Goal: Task Accomplishment & Management: Complete application form

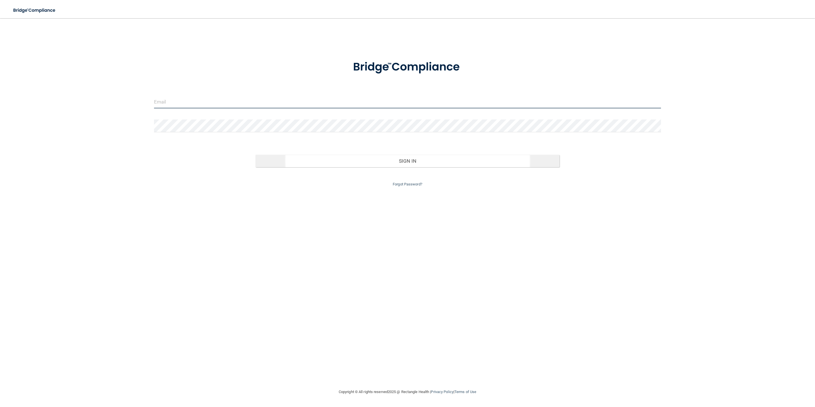
type input "[EMAIL_ADDRESS][DOMAIN_NAME]"
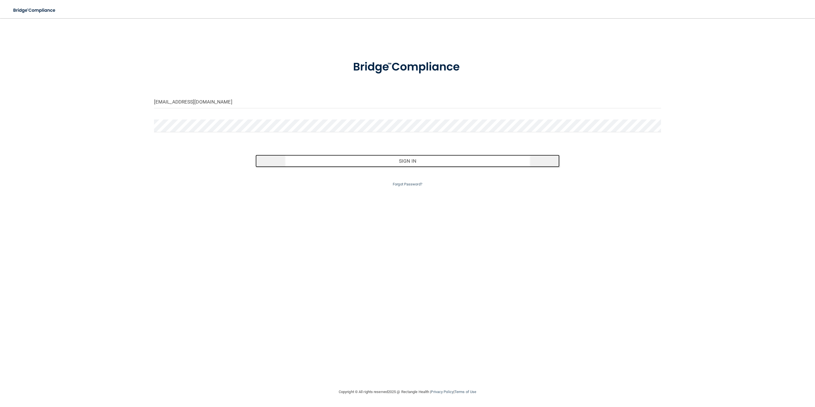
click at [326, 156] on button "Sign In" at bounding box center [407, 161] width 304 height 12
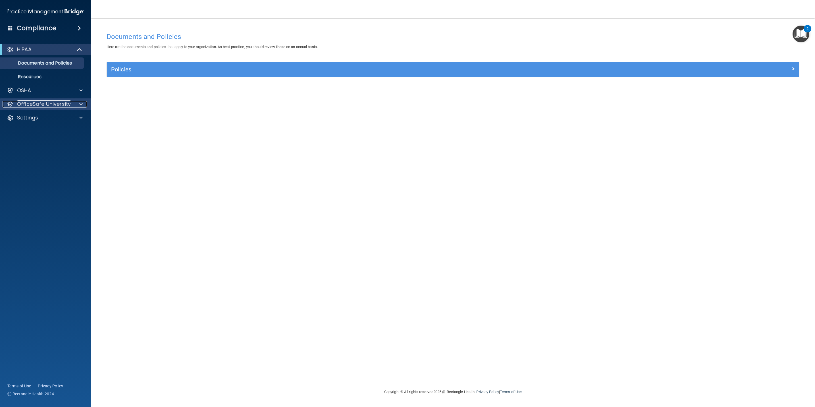
click at [57, 103] on p "OfficeSafe University" at bounding box center [44, 104] width 54 height 7
click at [48, 116] on p "HIPAA Training" at bounding box center [27, 118] width 47 height 6
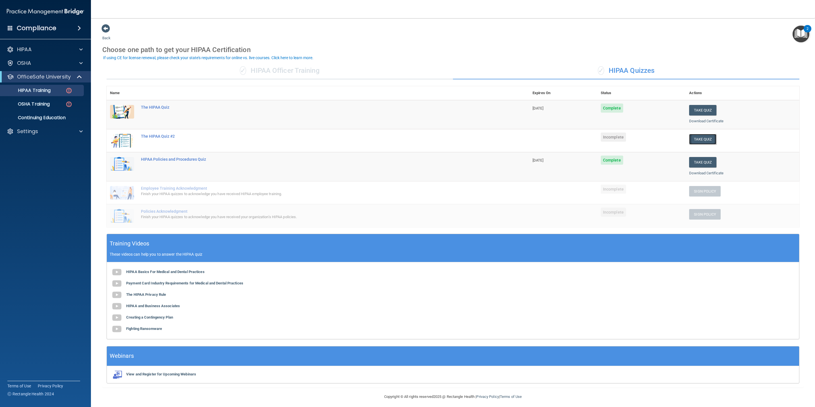
click at [696, 143] on button "Take Quiz" at bounding box center [702, 139] width 27 height 11
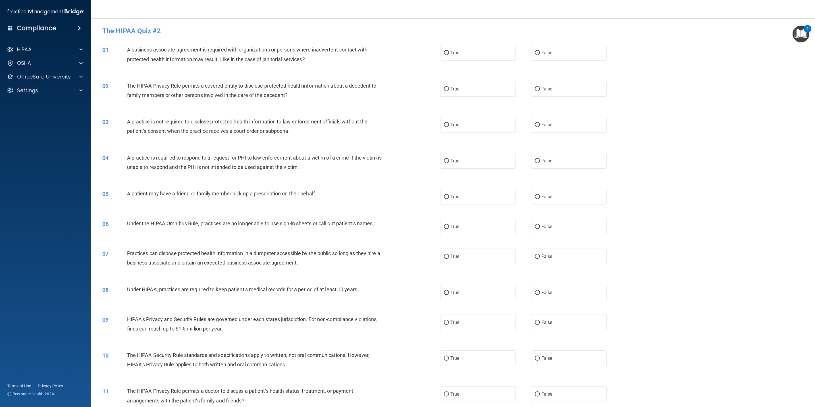
click at [755, 281] on div "08 Under HIPAA, practices are required to keep patient’s medical records for a …" at bounding box center [453, 292] width 710 height 30
click at [86, 65] on div at bounding box center [80, 63] width 14 height 7
click at [83, 45] on div "HIPAA" at bounding box center [45, 49] width 91 height 11
click at [83, 49] on div at bounding box center [80, 49] width 14 height 7
click at [83, 133] on div at bounding box center [80, 131] width 14 height 7
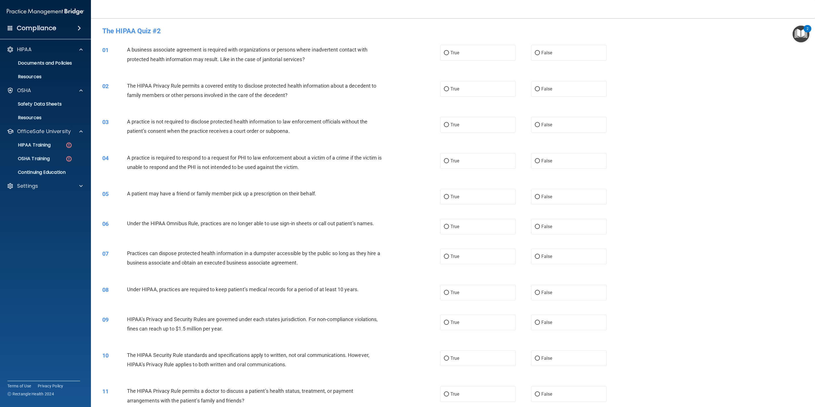
click at [767, 183] on div "05 A patient may have a friend or family member pick up a prescription on their…" at bounding box center [453, 197] width 710 height 30
click at [466, 52] on label "True" at bounding box center [478, 53] width 76 height 16
click at [449, 52] on input "True" at bounding box center [446, 53] width 5 height 4
radio input "true"
click at [776, 167] on div "04 A practice is required to respond to a request for PHI to law enforcement ab…" at bounding box center [453, 164] width 710 height 36
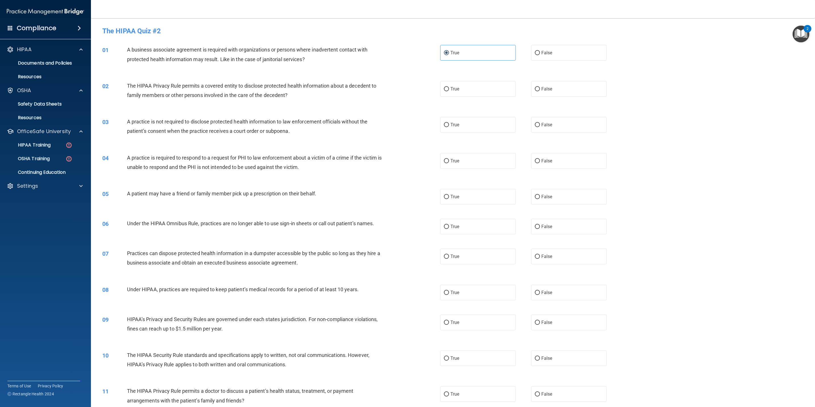
click at [743, 308] on div "09 HIPAA’s Privacy and Security Rules are governed under each states jurisdicti…" at bounding box center [453, 325] width 710 height 36
click at [440, 84] on label "True" at bounding box center [478, 89] width 76 height 16
click at [444, 87] on input "True" at bounding box center [446, 89] width 5 height 4
radio input "true"
click at [752, 283] on div "08 Under HIPAA, practices are required to keep patient’s medical records for a …" at bounding box center [453, 292] width 710 height 30
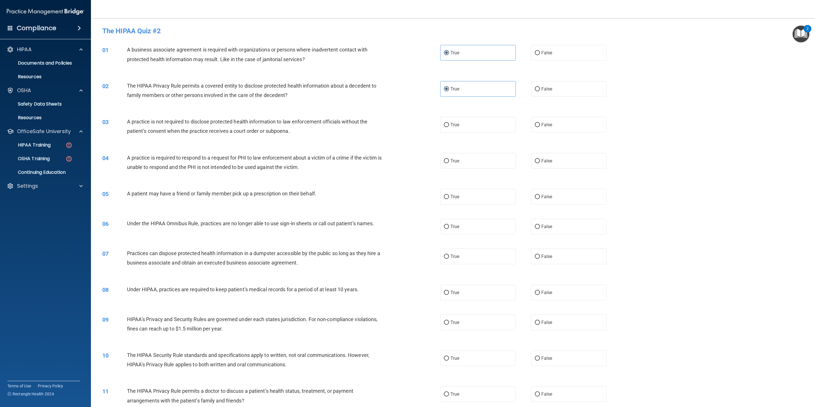
click at [805, 126] on main "- The HIPAA Quiz #2 This quiz doesn’t expire until . Are you sure you want to t…" at bounding box center [453, 212] width 724 height 388
click at [710, 146] on div "04 A practice is required to respond to a request for PHI to law enforcement ab…" at bounding box center [453, 164] width 710 height 36
click at [570, 128] on label "False" at bounding box center [569, 125] width 76 height 16
click at [540, 127] on input "False" at bounding box center [537, 125] width 5 height 4
radio input "true"
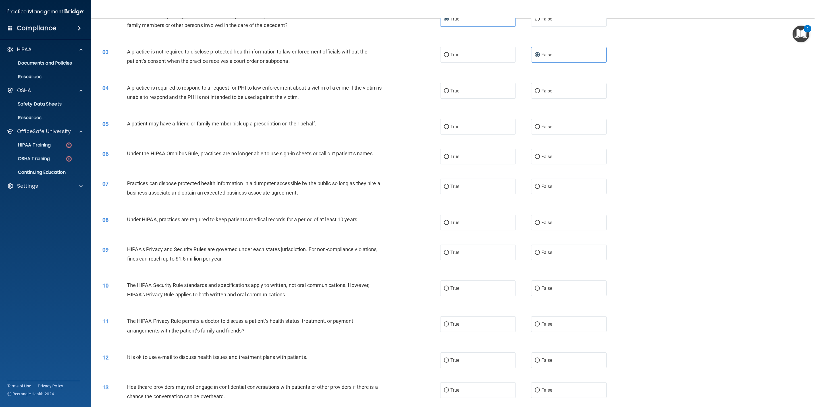
scroll to position [85, 0]
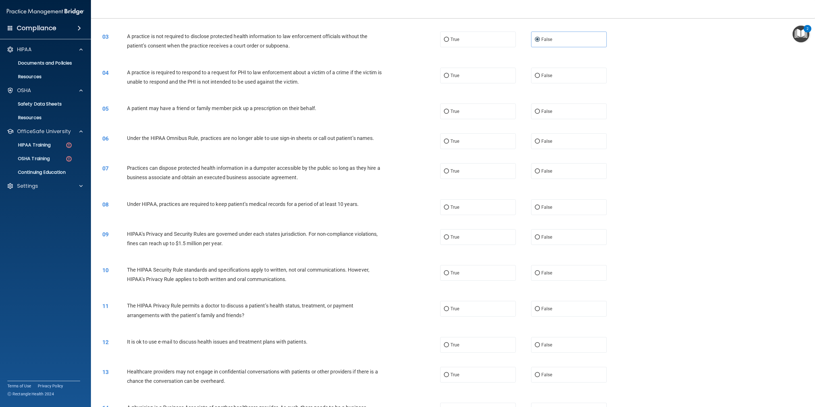
click at [731, 250] on div "09 HIPAA’s Privacy and Security Rules are governed under each states jurisdicti…" at bounding box center [453, 240] width 710 height 36
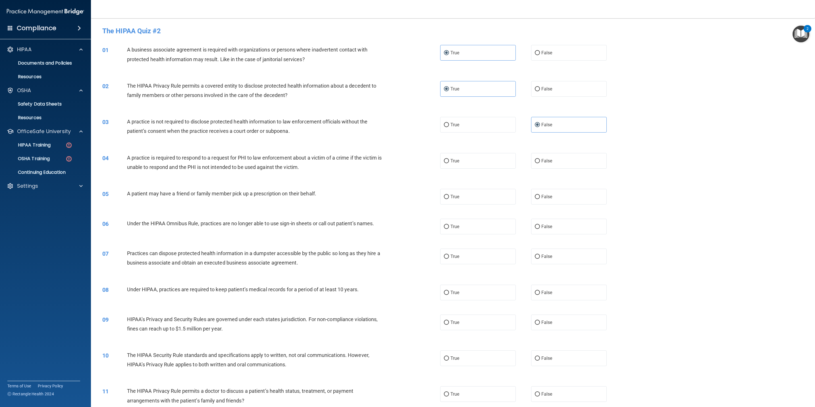
click at [482, 169] on div "04 A practice is required to respond to a request for PHI to law enforcement ab…" at bounding box center [453, 164] width 710 height 36
click at [481, 164] on label "True" at bounding box center [478, 161] width 76 height 16
click at [449, 163] on input "True" at bounding box center [446, 161] width 5 height 4
radio input "true"
click at [500, 195] on label "True" at bounding box center [478, 197] width 76 height 16
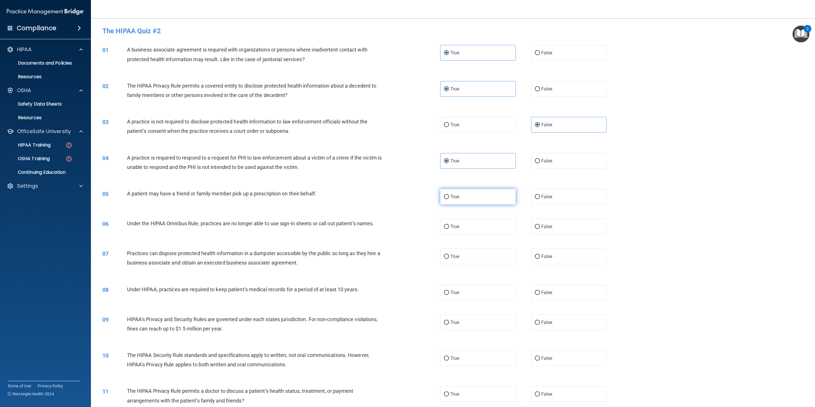
click at [449, 195] on input "True" at bounding box center [446, 197] width 5 height 4
radio input "true"
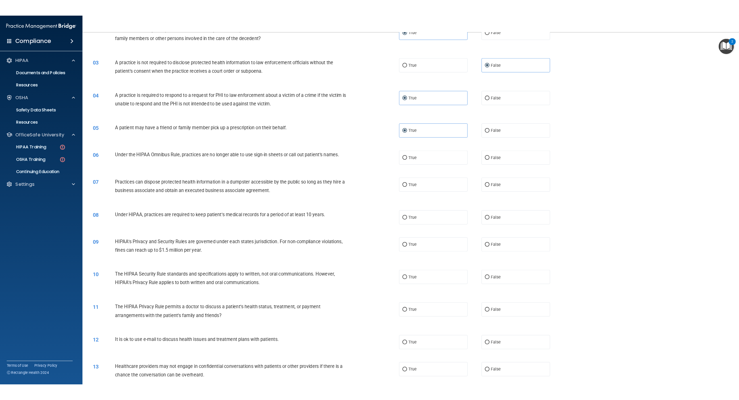
scroll to position [85, 0]
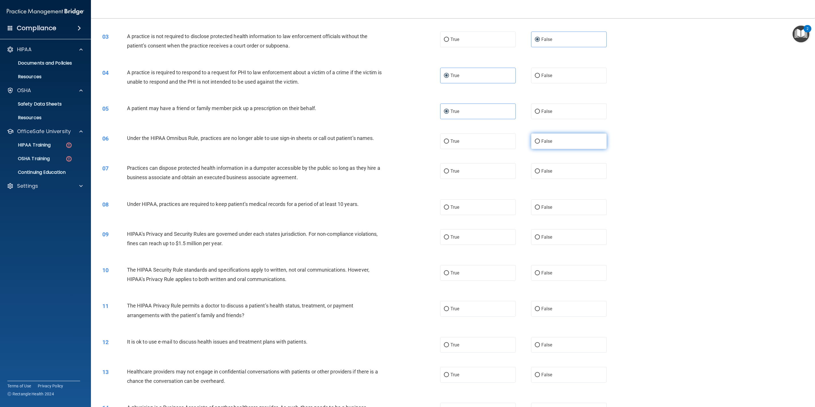
click at [578, 141] on label "False" at bounding box center [569, 141] width 76 height 16
click at [540, 141] on input "False" at bounding box center [537, 141] width 5 height 4
radio input "true"
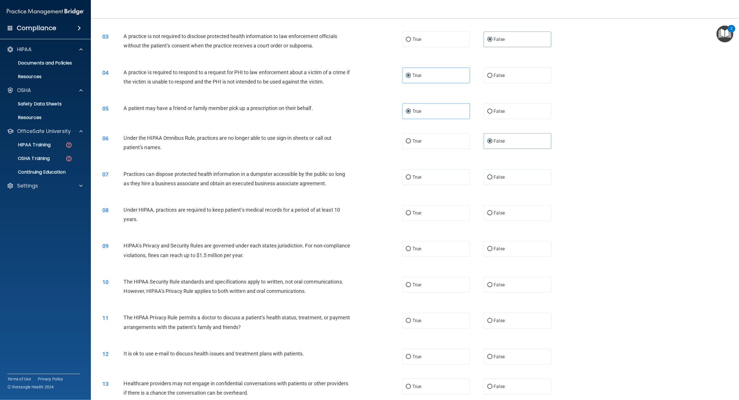
click at [54, 257] on accordion "HIPAA Documents and Policies Report an Incident Business Associates Emergency P…" at bounding box center [45, 183] width 91 height 285
click at [59, 243] on accordion "HIPAA Documents and Policies Report an Incident Business Associates Emergency P…" at bounding box center [45, 183] width 91 height 285
click at [624, 118] on div "05 A patient may have a friend or family member pick up a prescription on their…" at bounding box center [415, 111] width 634 height 30
click at [28, 279] on accordion "HIPAA Documents and Policies Report an Incident Business Associates Emergency P…" at bounding box center [45, 183] width 91 height 285
click at [718, 258] on div "09 HIPAA’s Privacy and Security Rules are governed under each states jurisdicti…" at bounding box center [415, 252] width 634 height 36
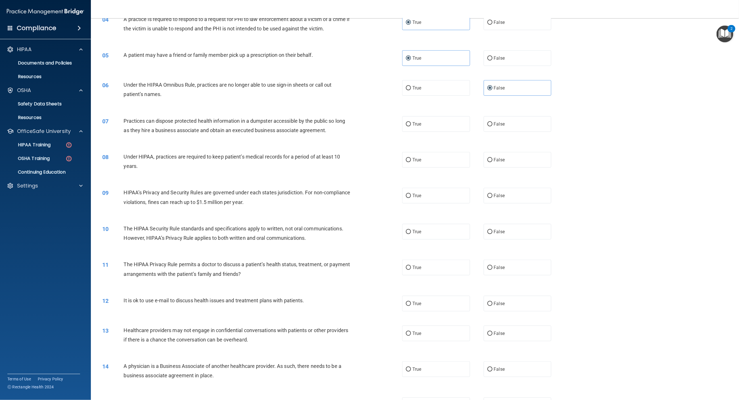
scroll to position [170, 0]
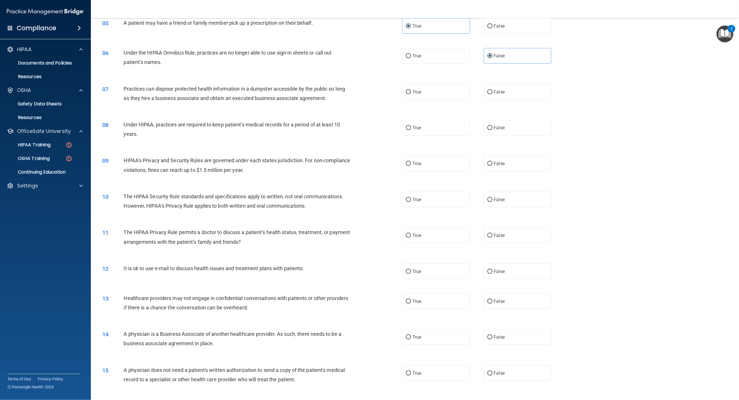
click at [609, 142] on div "08 Under HIPAA, practices are required to keep patient’s medical records for a …" at bounding box center [415, 131] width 634 height 36
click at [511, 94] on label "False" at bounding box center [518, 92] width 68 height 16
click at [493, 94] on input "False" at bounding box center [489, 92] width 5 height 4
radio input "true"
click at [452, 132] on label "True" at bounding box center [436, 128] width 68 height 16
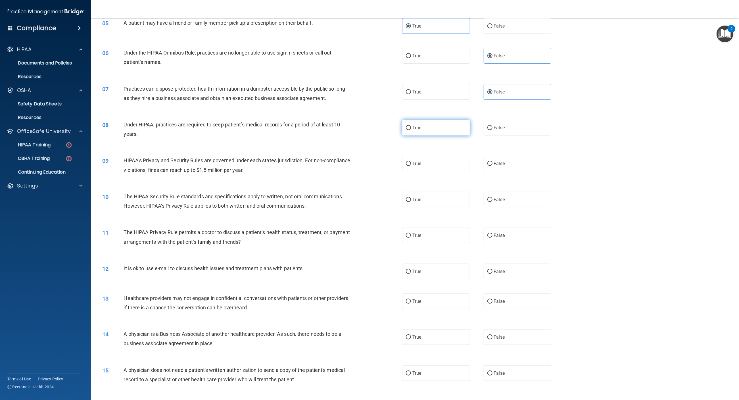
click at [411, 130] on input "True" at bounding box center [408, 128] width 5 height 4
radio input "true"
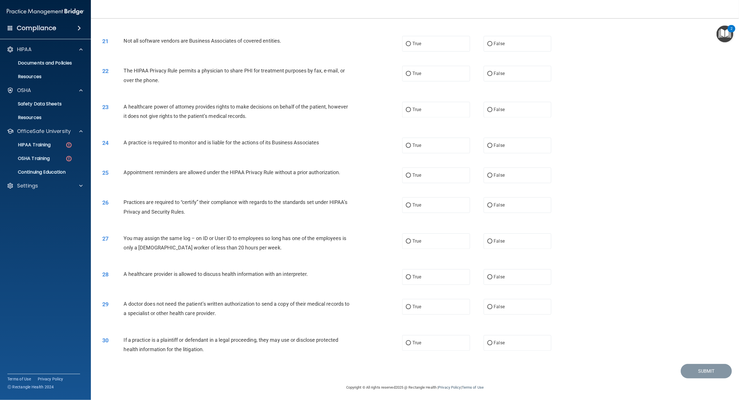
scroll to position [725, 0]
click at [508, 309] on label "False" at bounding box center [518, 307] width 68 height 16
click at [493, 309] on input "False" at bounding box center [489, 307] width 5 height 4
radio input "true"
click at [434, 271] on label "True" at bounding box center [436, 277] width 68 height 16
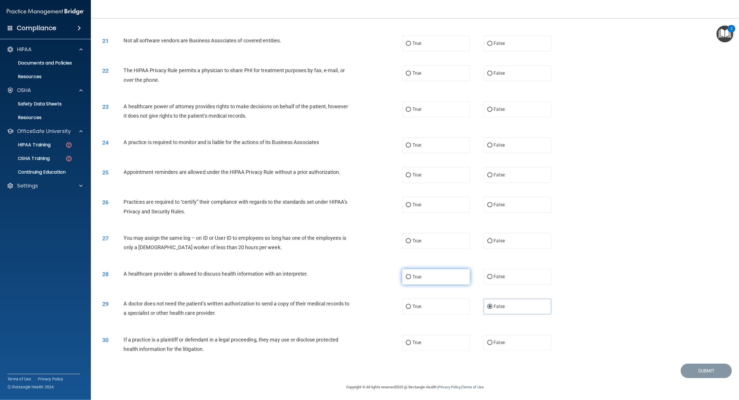
click at [411, 275] on input "True" at bounding box center [408, 277] width 5 height 4
radio input "true"
drag, startPoint x: 430, startPoint y: 242, endPoint x: 649, endPoint y: 275, distance: 221.5
click at [571, 262] on div "28 A healthcare provider is allowed to discuss health information with an inter…" at bounding box center [415, 277] width 634 height 30
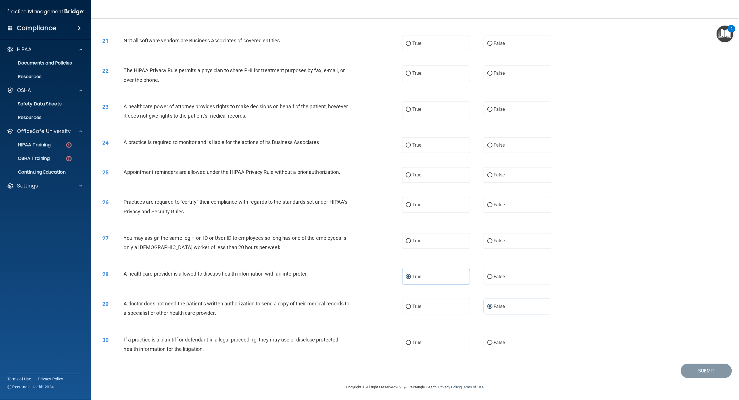
click at [483, 229] on div "27 You may assign the same log – on ID or User ID to employees so long has one …" at bounding box center [415, 244] width 634 height 36
click at [515, 240] on label "False" at bounding box center [518, 241] width 68 height 16
click at [493, 240] on input "False" at bounding box center [489, 241] width 5 height 4
radio input "true"
click at [414, 335] on label "True" at bounding box center [436, 343] width 68 height 16
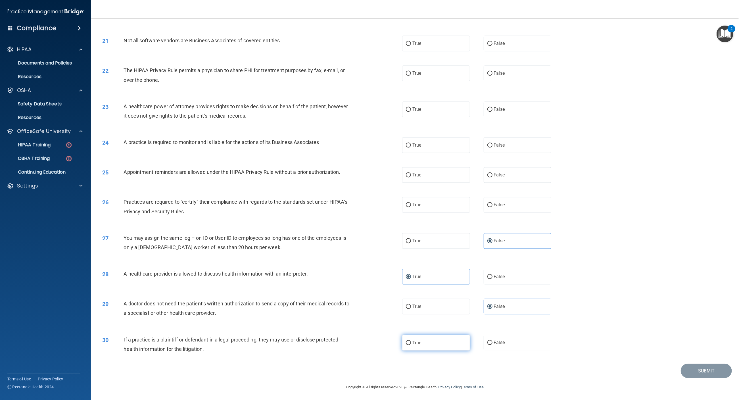
click at [411, 341] on input "True" at bounding box center [408, 343] width 5 height 4
radio input "true"
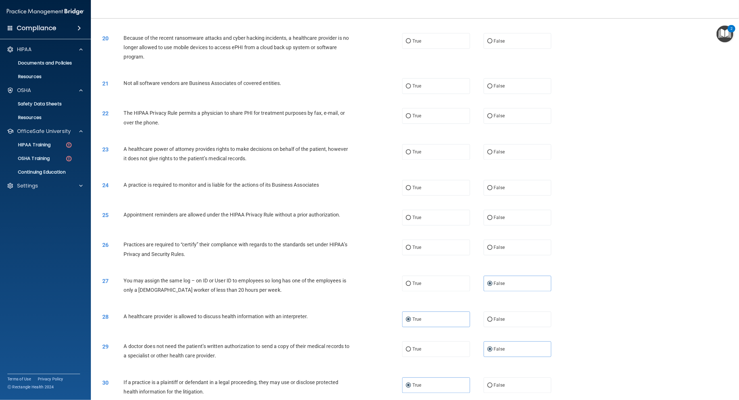
scroll to position [639, 0]
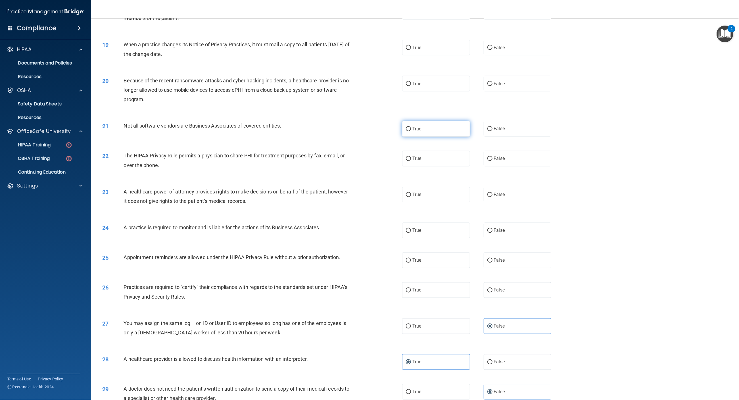
click at [426, 123] on label "True" at bounding box center [436, 129] width 68 height 16
click at [411, 127] on input "True" at bounding box center [408, 129] width 5 height 4
radio input "true"
drag, startPoint x: 440, startPoint y: 277, endPoint x: 430, endPoint y: 276, distance: 10.1
click at [436, 276] on div "26 Practices are required to “certify” their compliance with regards to the sta…" at bounding box center [415, 293] width 634 height 36
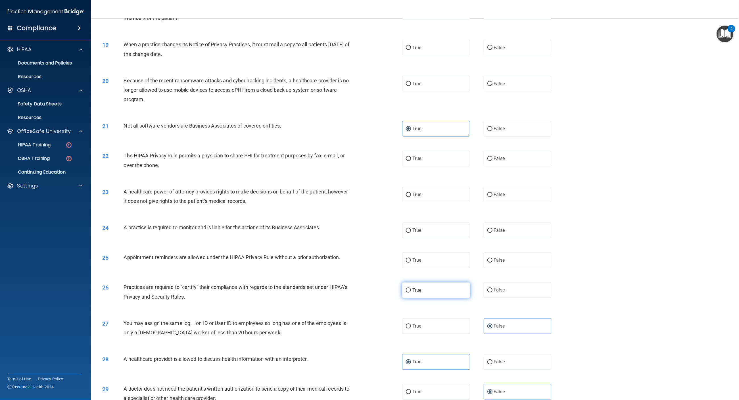
click at [410, 286] on label "True" at bounding box center [436, 290] width 68 height 16
click at [410, 288] on input "True" at bounding box center [408, 290] width 5 height 4
radio input "true"
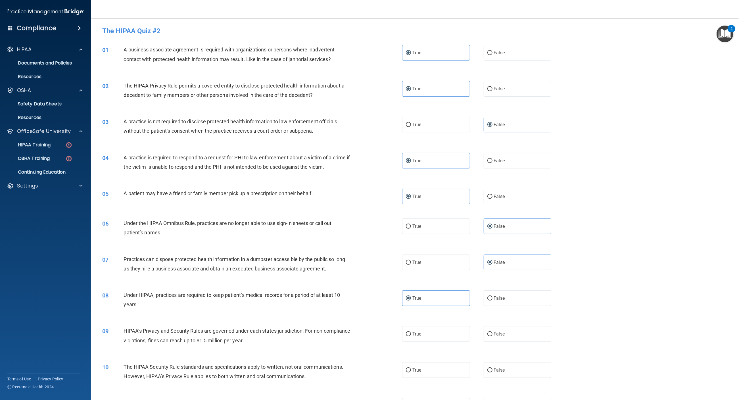
scroll to position [213, 0]
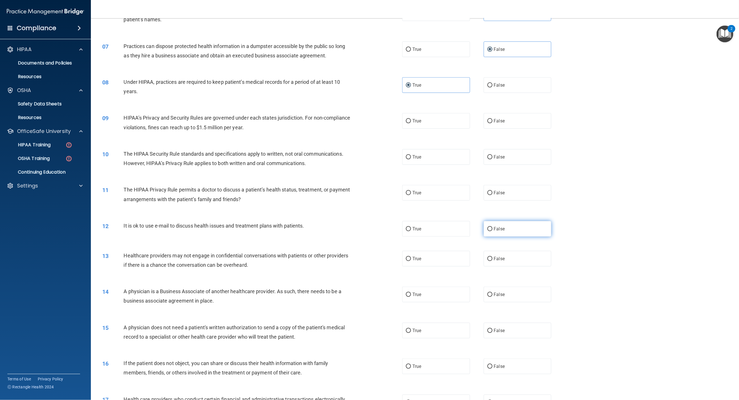
click at [508, 232] on label "False" at bounding box center [518, 229] width 68 height 16
click at [493, 231] on input "False" at bounding box center [489, 229] width 5 height 4
radio input "true"
click at [461, 113] on label "True" at bounding box center [436, 121] width 68 height 16
click at [411, 119] on input "True" at bounding box center [408, 121] width 5 height 4
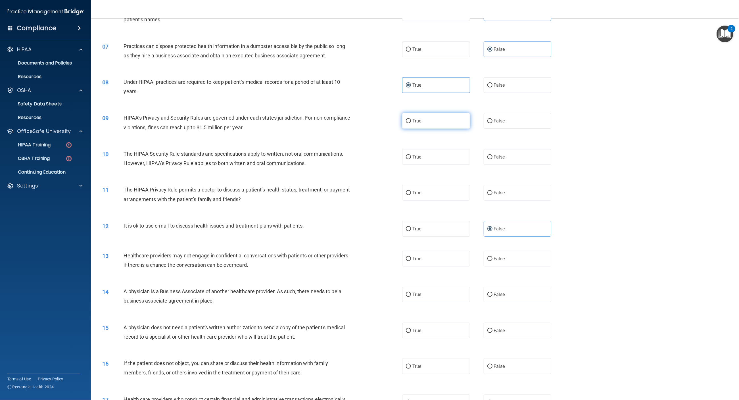
radio input "true"
click at [437, 155] on label "True" at bounding box center [436, 157] width 68 height 16
click at [411, 155] on input "True" at bounding box center [408, 157] width 5 height 4
radio input "true"
click at [423, 199] on label "True" at bounding box center [436, 193] width 68 height 16
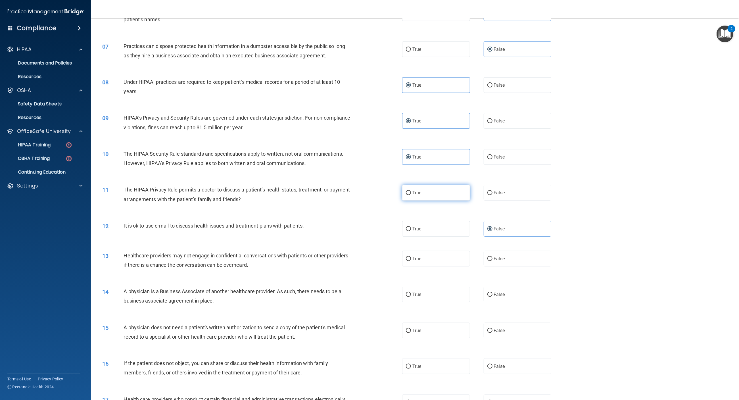
click at [411, 195] on input "True" at bounding box center [408, 193] width 5 height 4
radio input "true"
click at [503, 196] on label "False" at bounding box center [518, 193] width 68 height 16
click at [493, 195] on input "False" at bounding box center [489, 193] width 5 height 4
radio input "true"
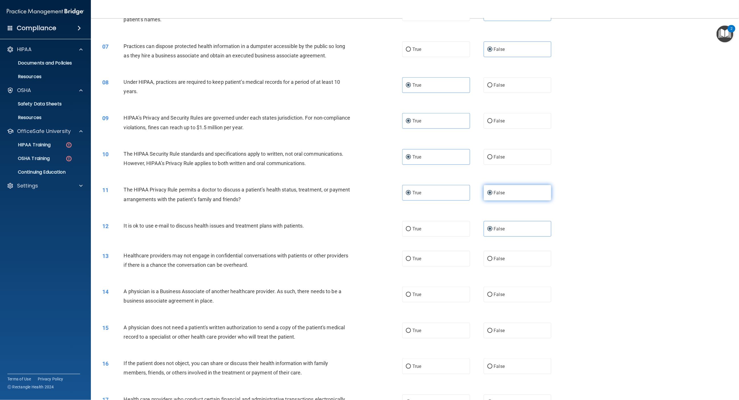
radio input "false"
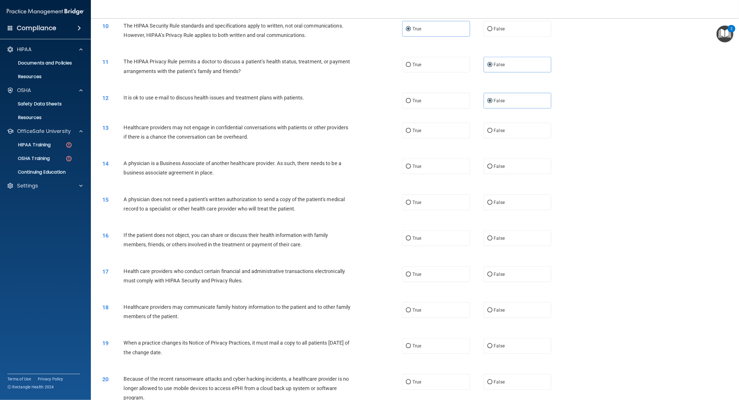
scroll to position [384, 0]
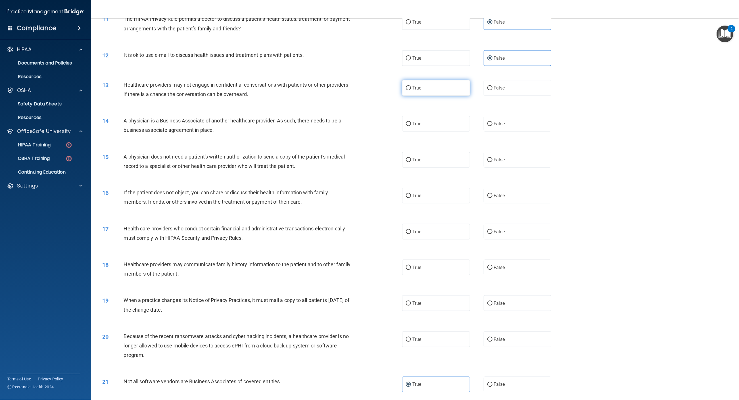
click at [429, 85] on label "True" at bounding box center [436, 88] width 68 height 16
click at [411, 86] on input "True" at bounding box center [408, 88] width 5 height 4
radio input "true"
click at [448, 123] on label "True" at bounding box center [436, 124] width 68 height 16
click at [411, 123] on input "True" at bounding box center [408, 124] width 5 height 4
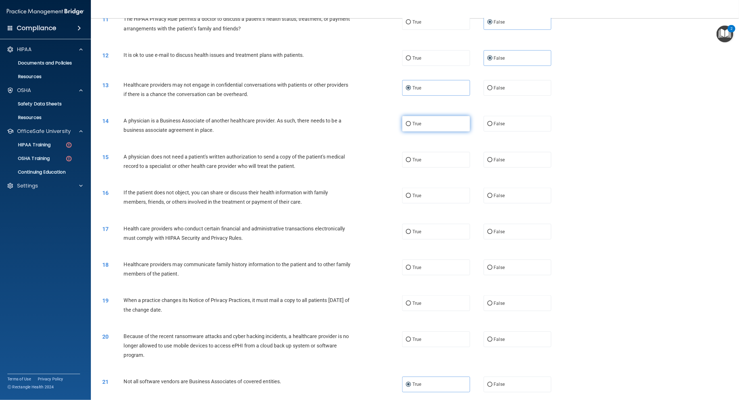
radio input "true"
click at [509, 158] on label "False" at bounding box center [518, 160] width 68 height 16
click at [493, 158] on input "False" at bounding box center [489, 160] width 5 height 4
radio input "true"
click at [443, 192] on label "True" at bounding box center [436, 196] width 68 height 16
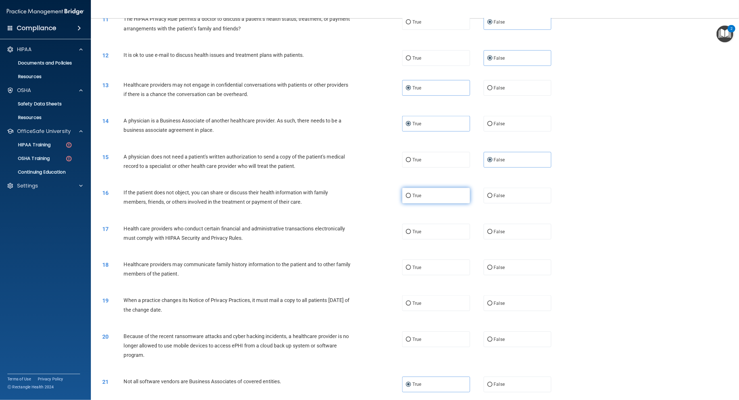
click at [411, 194] on input "True" at bounding box center [408, 196] width 5 height 4
radio input "true"
click at [413, 233] on span "True" at bounding box center [416, 231] width 9 height 5
click at [411, 233] on input "True" at bounding box center [408, 232] width 5 height 4
radio input "true"
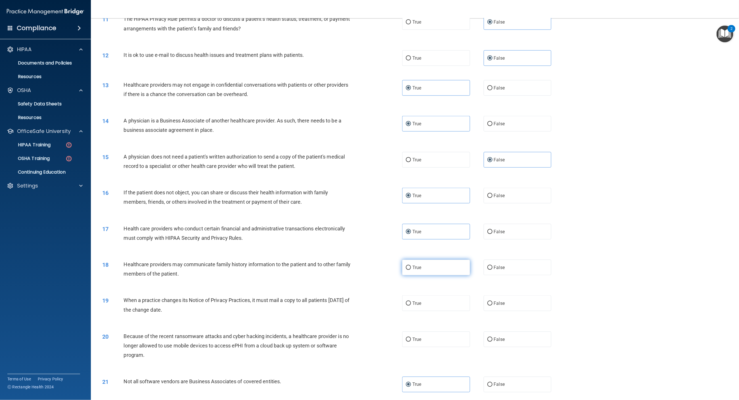
click at [412, 263] on label "True" at bounding box center [436, 268] width 68 height 16
click at [411, 266] on input "True" at bounding box center [408, 268] width 5 height 4
radio input "true"
click at [523, 340] on label "False" at bounding box center [518, 340] width 68 height 16
click at [493, 340] on input "False" at bounding box center [489, 339] width 5 height 4
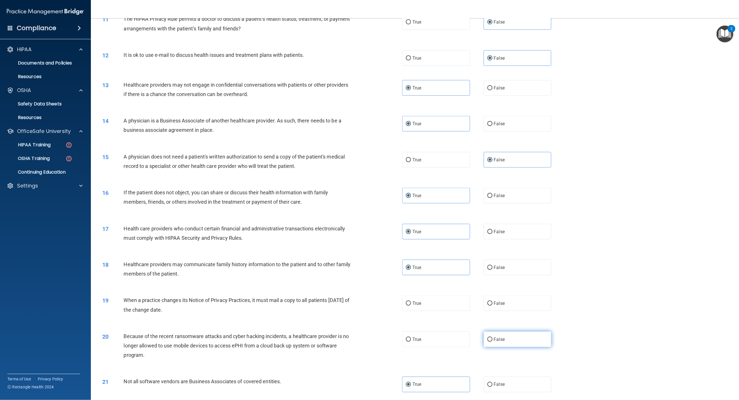
radio input "true"
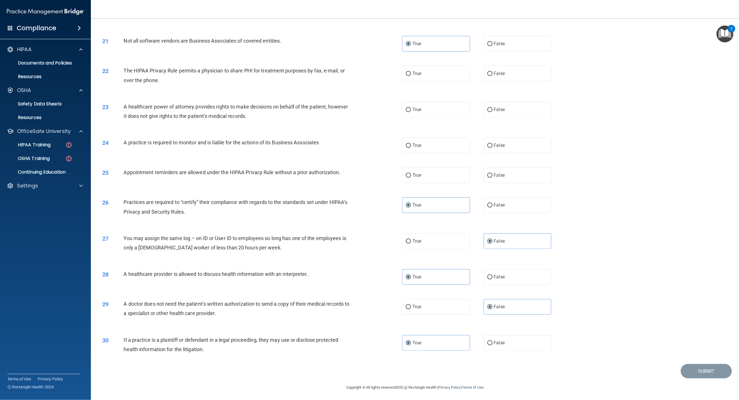
scroll to position [725, 0]
click at [507, 74] on label "False" at bounding box center [518, 74] width 68 height 16
click at [493, 74] on input "False" at bounding box center [489, 74] width 5 height 4
radio input "true"
click at [440, 115] on label "True" at bounding box center [436, 110] width 68 height 16
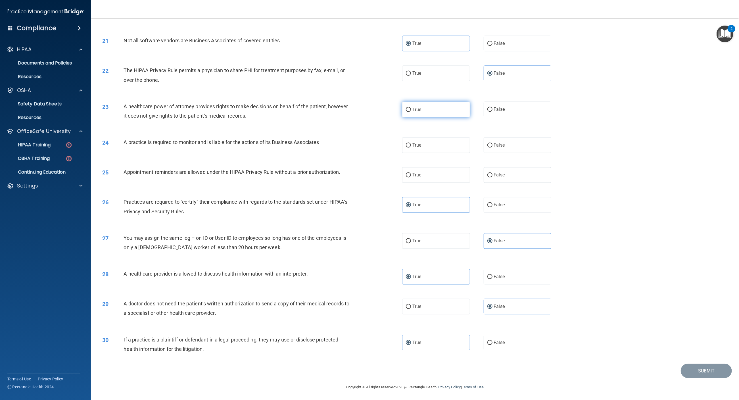
click at [411, 112] on input "True" at bounding box center [408, 110] width 5 height 4
radio input "true"
click at [427, 153] on label "True" at bounding box center [436, 145] width 68 height 16
click at [411, 148] on input "True" at bounding box center [408, 145] width 5 height 4
radio input "true"
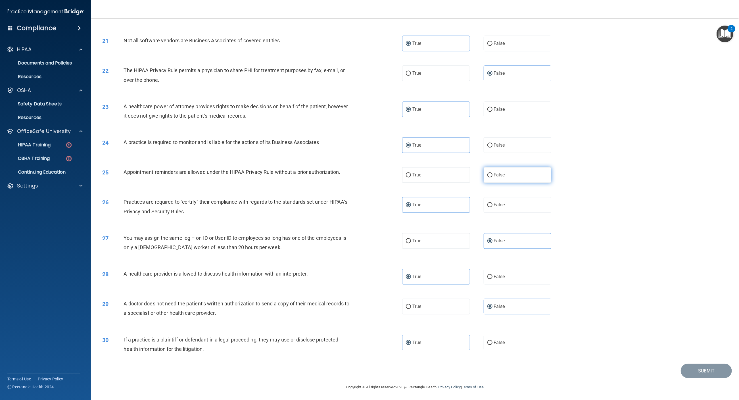
click at [507, 173] on label "False" at bounding box center [518, 175] width 68 height 16
click at [493, 173] on input "False" at bounding box center [489, 175] width 5 height 4
radio input "true"
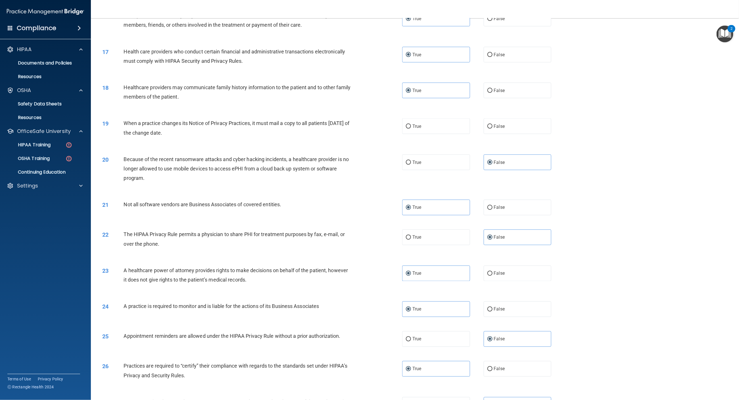
scroll to position [554, 0]
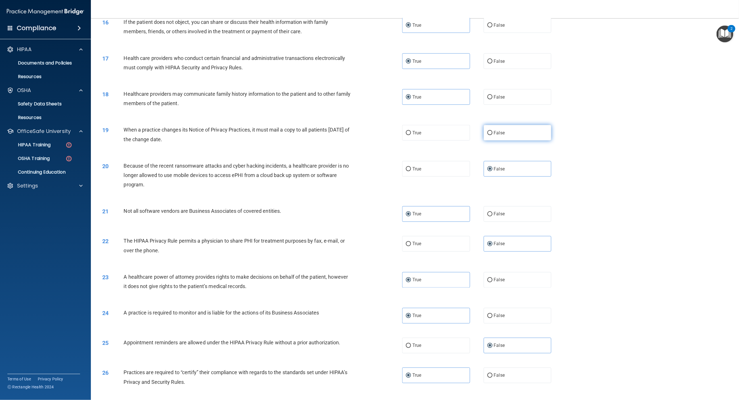
click at [502, 139] on label "False" at bounding box center [518, 133] width 68 height 16
click at [493, 135] on input "False" at bounding box center [489, 133] width 5 height 4
radio input "true"
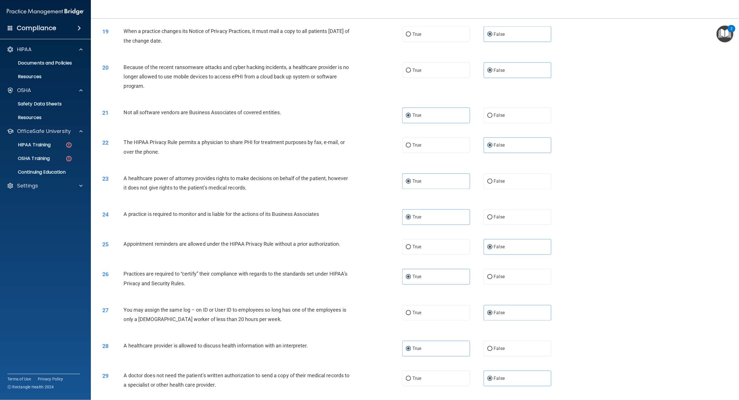
scroll to position [725, 0]
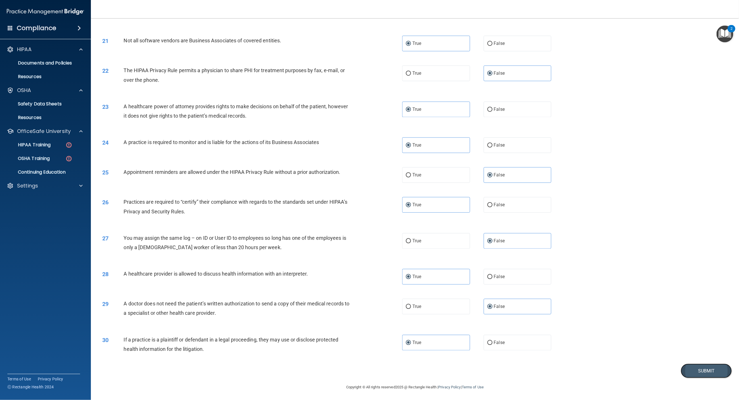
click at [691, 365] on button "Submit" at bounding box center [706, 371] width 51 height 14
click at [707, 371] on button "Submit" at bounding box center [706, 371] width 51 height 14
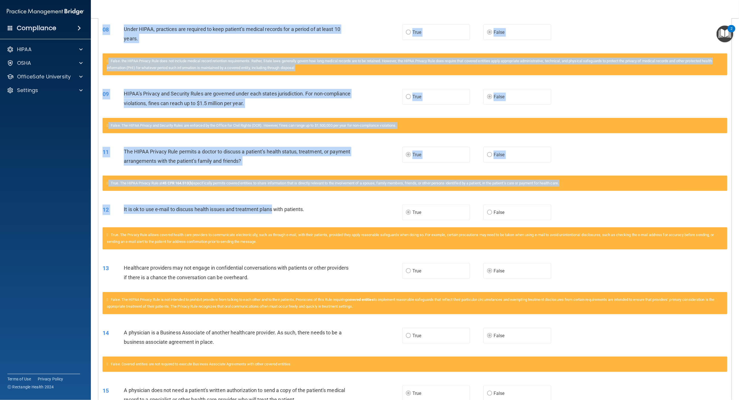
scroll to position [213, 0]
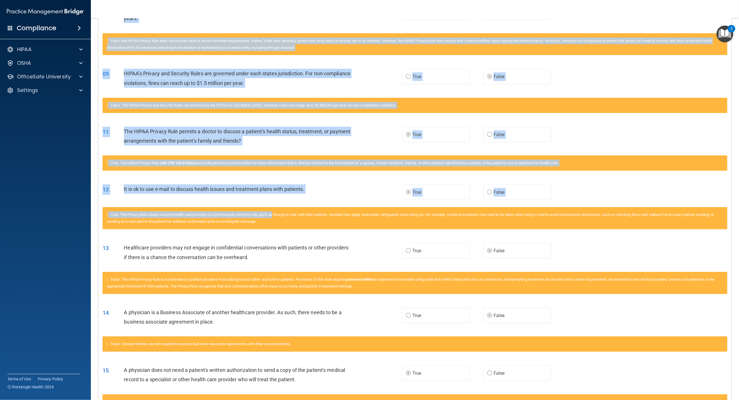
drag, startPoint x: 104, startPoint y: 144, endPoint x: 276, endPoint y: 209, distance: 183.8
click at [276, 209] on div "Questions You Missed 01 A business associate agreement is required with organiz…" at bounding box center [415, 370] width 634 height 898
click at [201, 172] on div "True. The HIPAA Privacy Rule at 45 CFR 164.510(b) specifically permits covered …" at bounding box center [415, 166] width 634 height 22
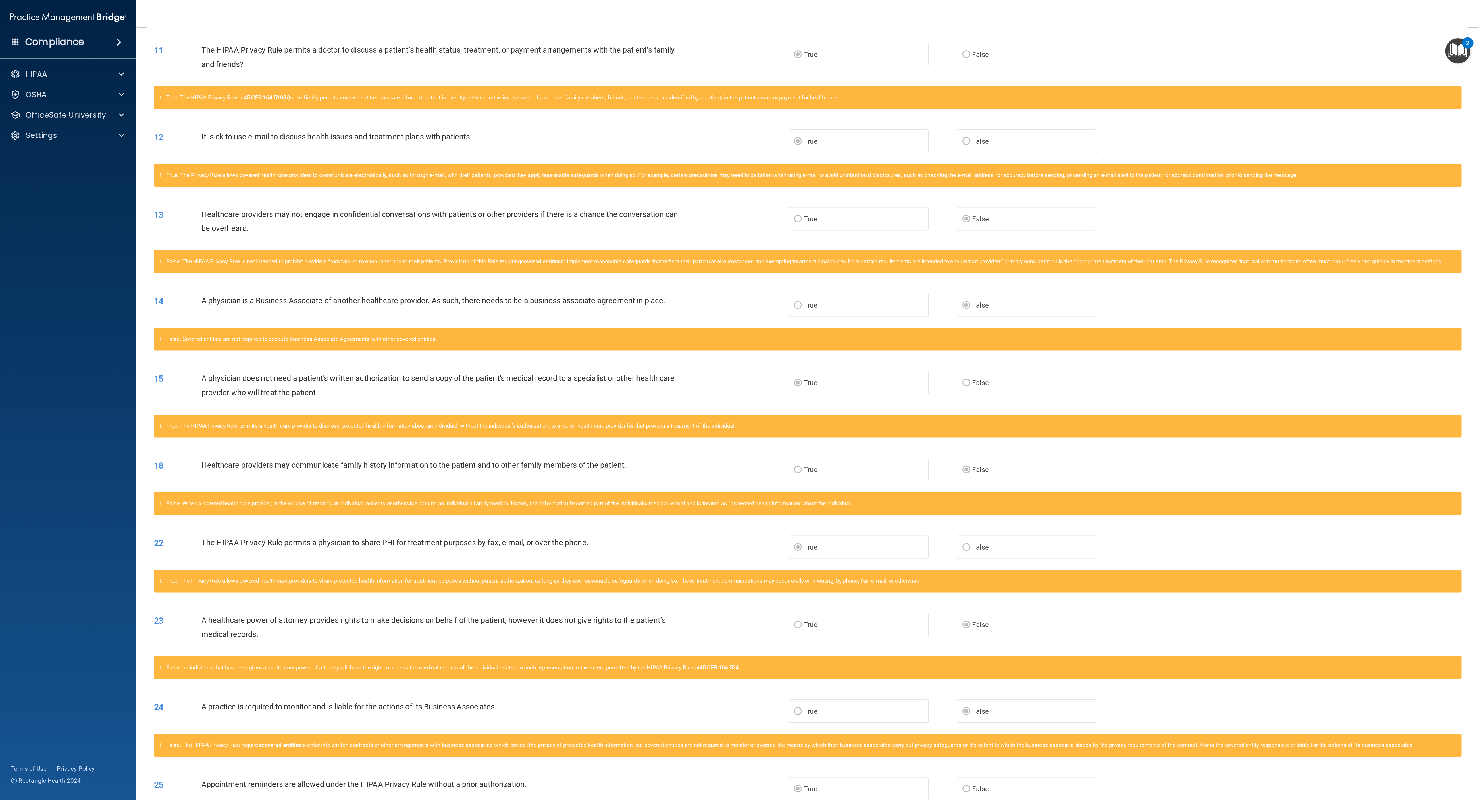
scroll to position [157, 0]
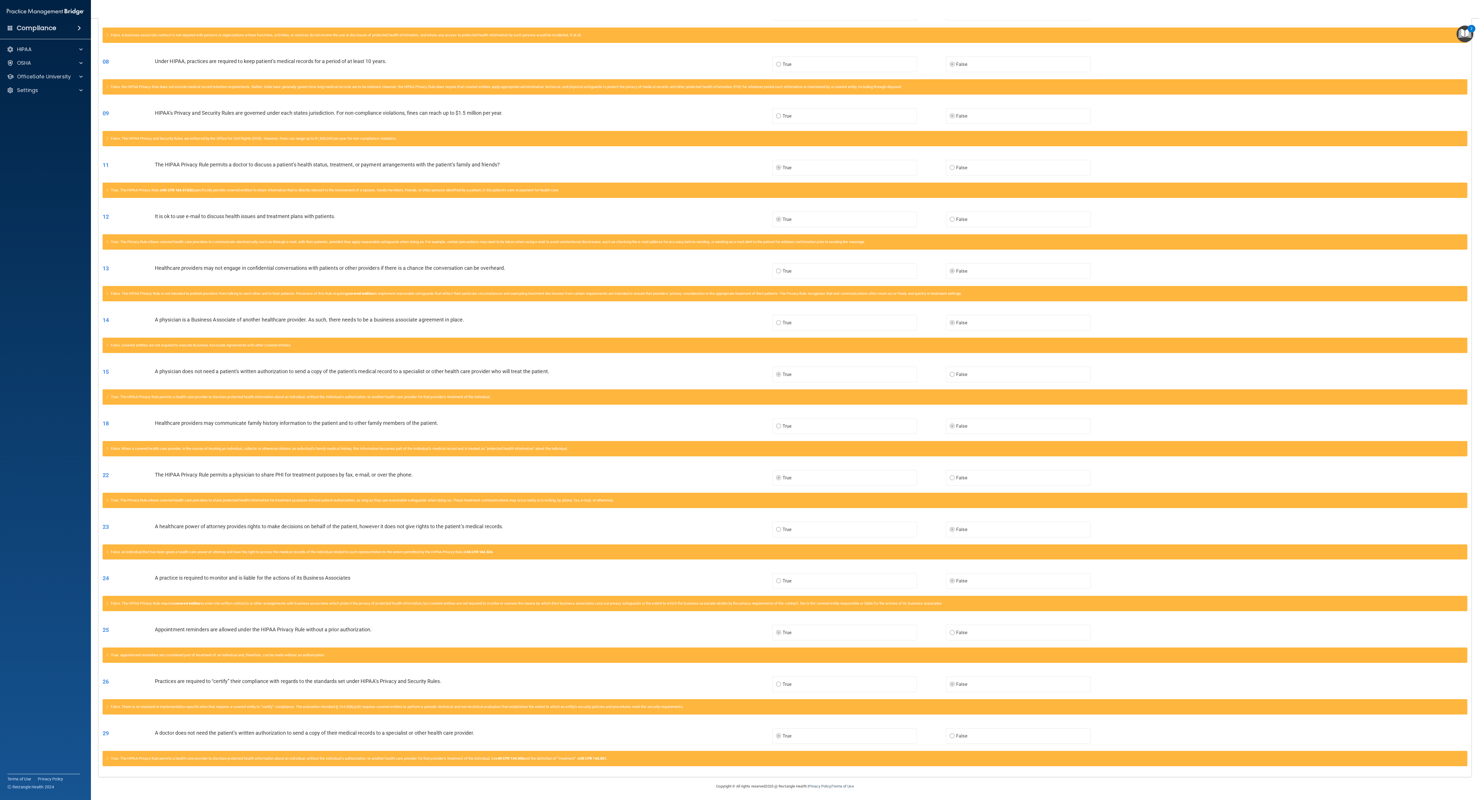
drag, startPoint x: 730, startPoint y: 34, endPoint x: 493, endPoint y: 305, distance: 360.4
click at [493, 305] on div "False. The HIPAA Privacy Rule is not intended to prohibit providers from talkin…" at bounding box center [784, 297] width 1373 height 22
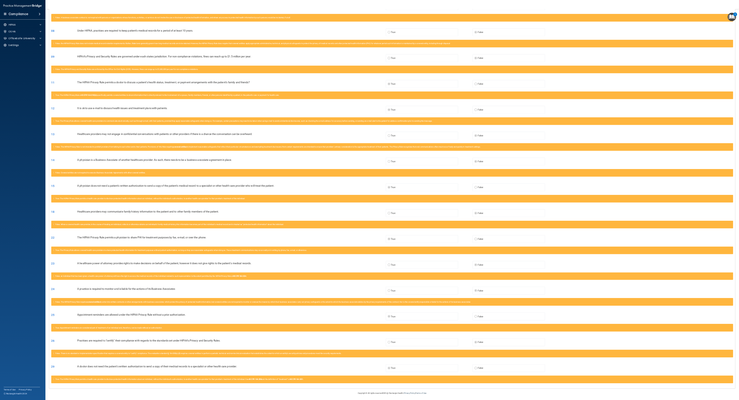
scroll to position [0, 0]
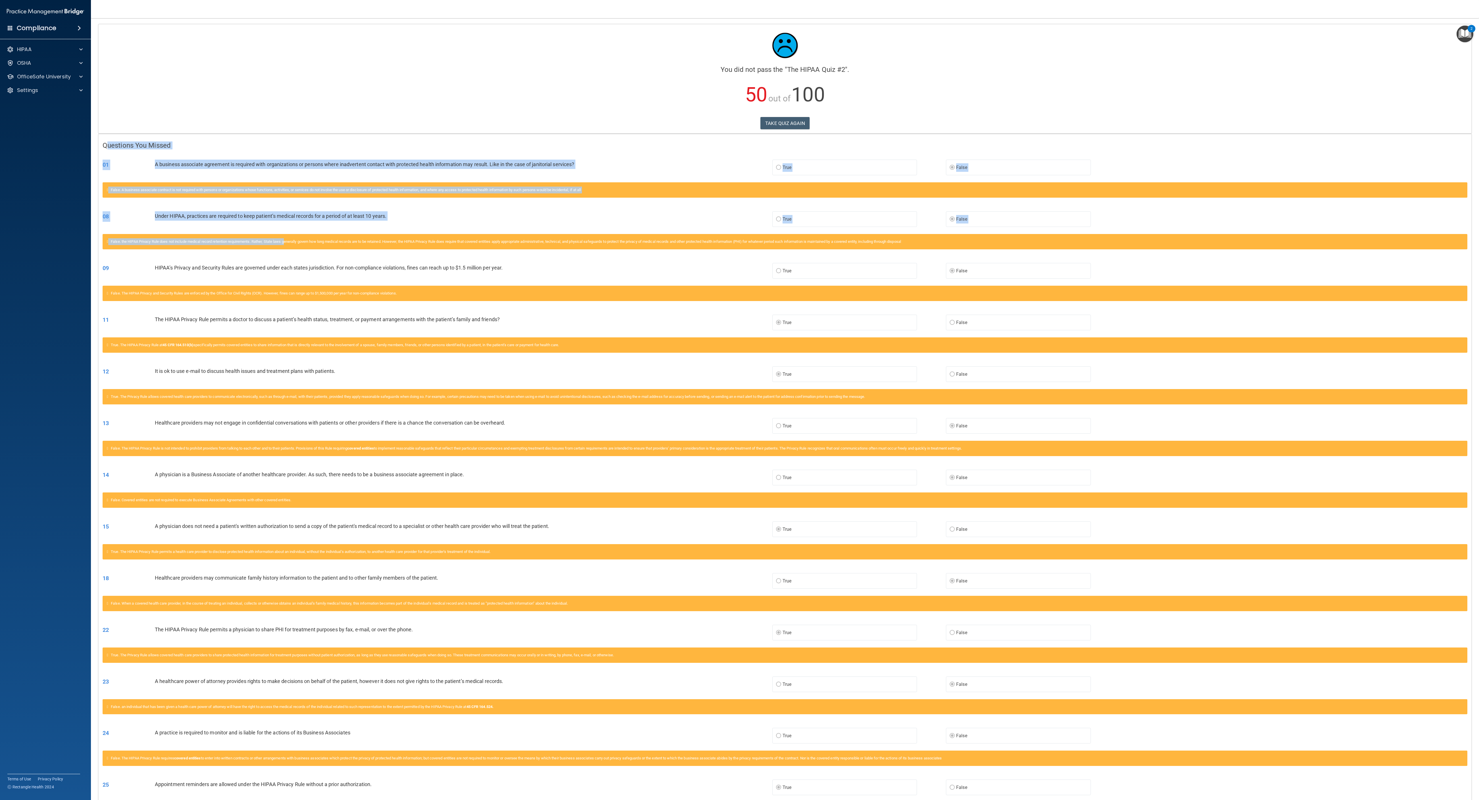
drag, startPoint x: 106, startPoint y: 147, endPoint x: 290, endPoint y: 256, distance: 213.6
click at [290, 256] on div "Questions You Missed 01 A business associate agreement is required with organiz…" at bounding box center [784, 533] width 1373 height 798
drag, startPoint x: 290, startPoint y: 256, endPoint x: 193, endPoint y: 144, distance: 147.4
click at [193, 144] on h4 "Questions You Missed" at bounding box center [785, 145] width 1364 height 7
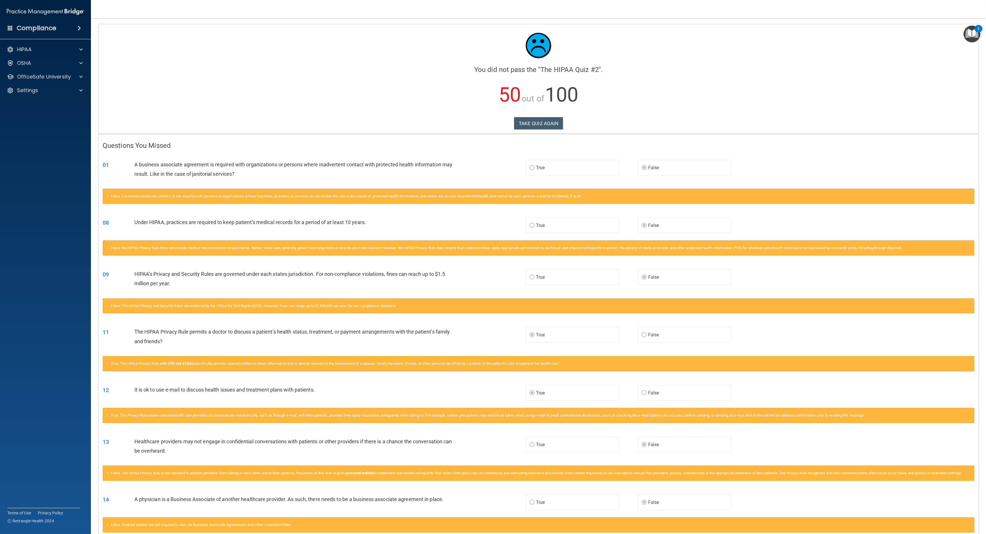
drag, startPoint x: 420, startPoint y: 146, endPoint x: 381, endPoint y: 128, distance: 43.4
click at [381, 128] on div "TAKE QUIZ AGAIN" at bounding box center [539, 123] width 872 height 12
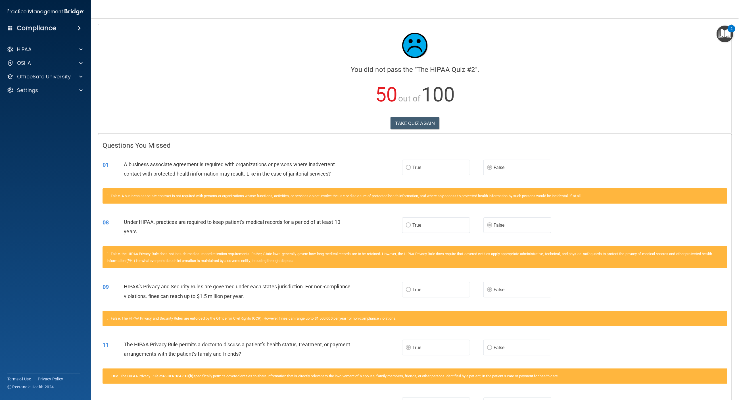
drag, startPoint x: 935, startPoint y: 2, endPoint x: 175, endPoint y: 96, distance: 766.0
click at [175, 96] on p "50 out of 100" at bounding box center [415, 94] width 625 height 37
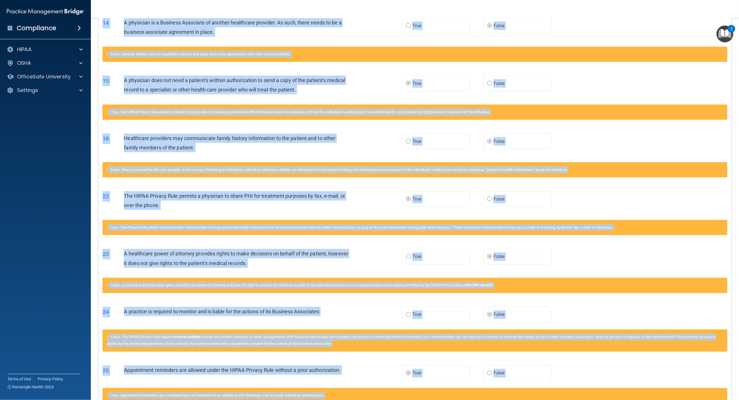
scroll to position [656, 0]
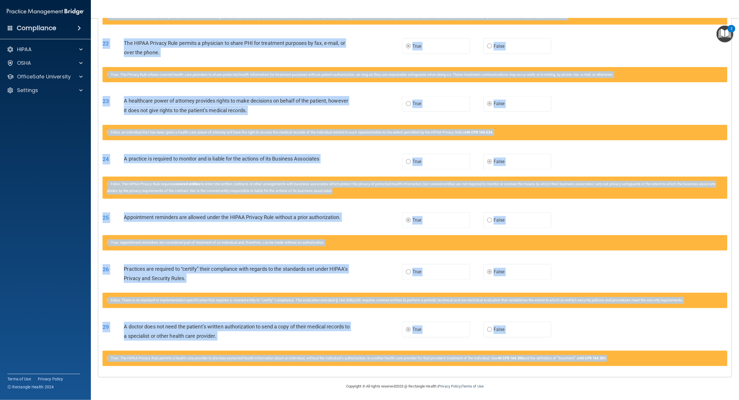
drag, startPoint x: 103, startPoint y: 146, endPoint x: 737, endPoint y: 366, distance: 671.8
click at [737, 366] on main "Calculating your score.... You did not pass the " The HIPAA Quiz #2 ". 50 out o…" at bounding box center [415, 209] width 648 height 382
click at [390, 31] on div "False. When a covered health care provider, in the course of treating an indivi…" at bounding box center [415, 20] width 634 height 22
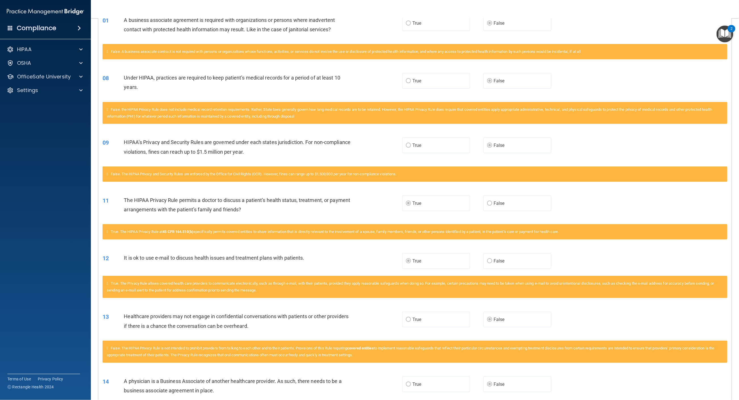
scroll to position [0, 0]
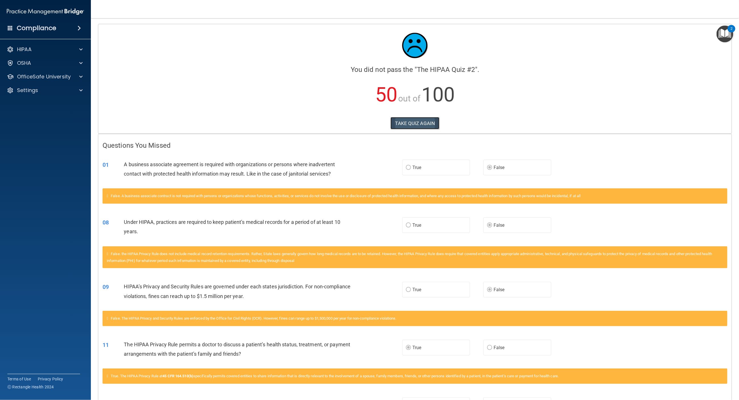
click at [406, 123] on button "TAKE QUIZ AGAIN" at bounding box center [415, 123] width 49 height 12
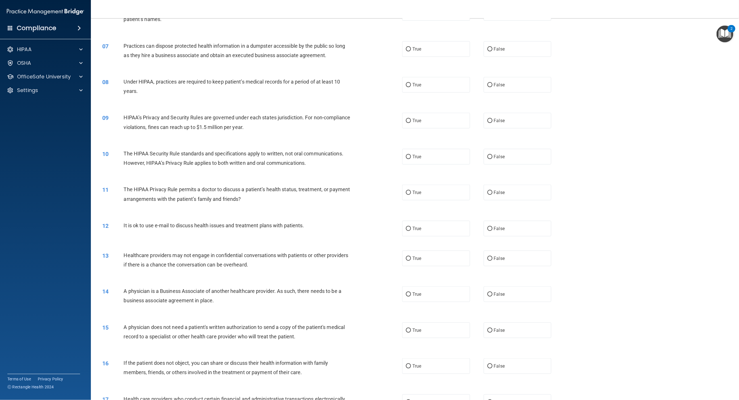
scroll to position [0, 0]
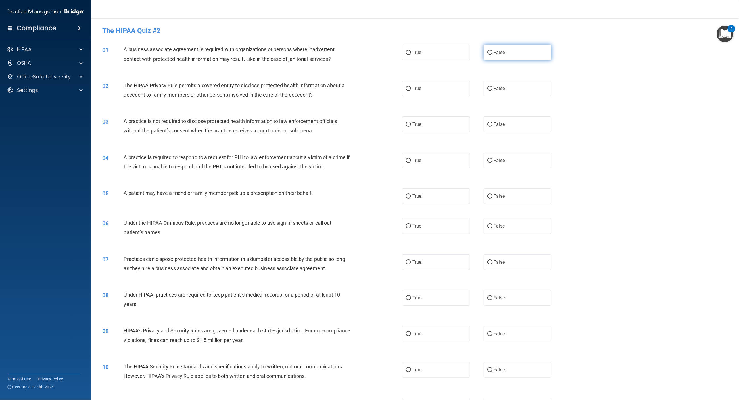
click at [498, 53] on span "False" at bounding box center [499, 52] width 11 height 5
click at [493, 53] on input "False" at bounding box center [489, 53] width 5 height 4
radio input "true"
drag, startPoint x: 412, startPoint y: 88, endPoint x: 412, endPoint y: 84, distance: 4.0
click at [412, 84] on label "True" at bounding box center [436, 89] width 68 height 16
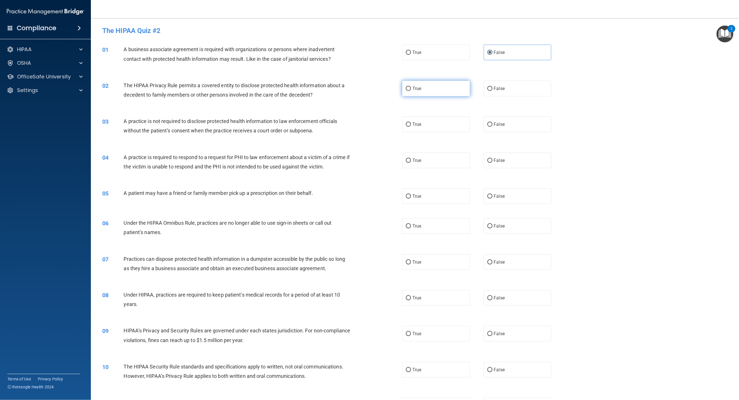
click at [411, 87] on input "True" at bounding box center [408, 89] width 5 height 4
radio input "true"
click at [496, 127] on label "False" at bounding box center [518, 124] width 68 height 16
click at [493, 127] on input "False" at bounding box center [489, 124] width 5 height 4
radio input "true"
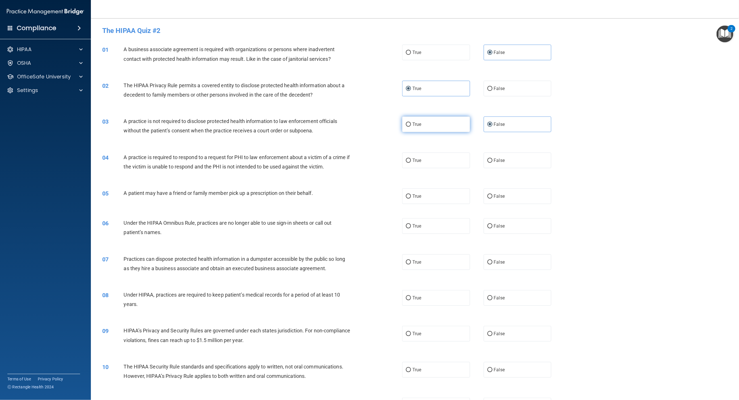
click at [426, 124] on label "True" at bounding box center [436, 124] width 68 height 16
click at [411, 124] on input "True" at bounding box center [408, 124] width 5 height 4
radio input "true"
radio input "false"
click at [533, 168] on div "04 A practice is required to respond to a request for PHI to law enforcement ab…" at bounding box center [415, 163] width 634 height 36
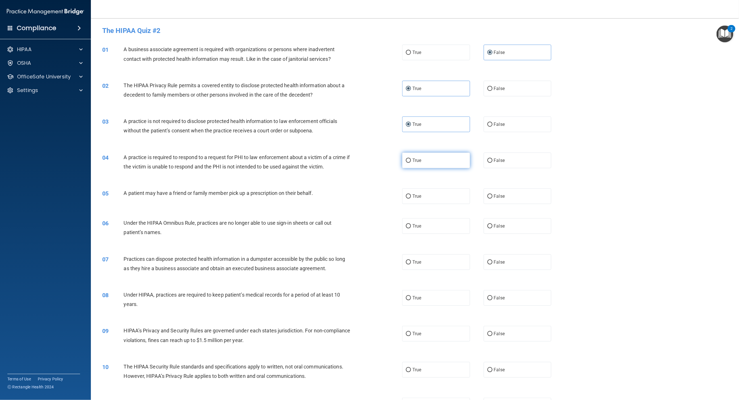
click at [438, 165] on label "True" at bounding box center [436, 161] width 68 height 16
click at [411, 163] on input "True" at bounding box center [408, 161] width 5 height 4
radio input "true"
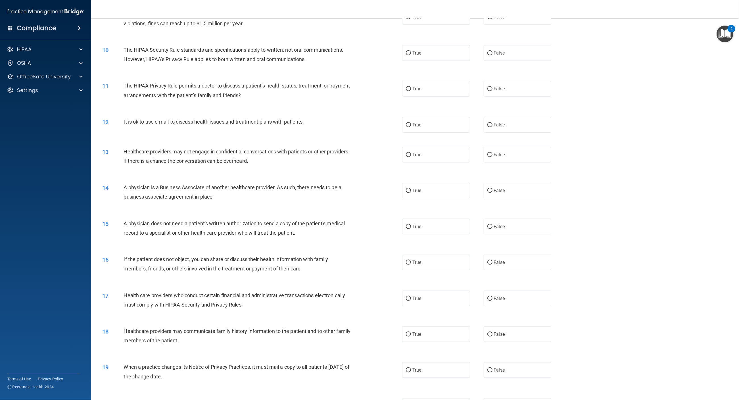
scroll to position [341, 0]
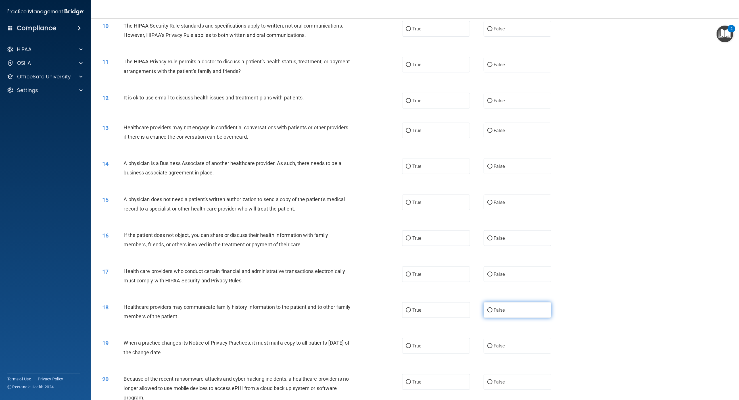
click at [509, 313] on label "False" at bounding box center [518, 310] width 68 height 16
click at [493, 312] on input "False" at bounding box center [489, 310] width 5 height 4
radio input "true"
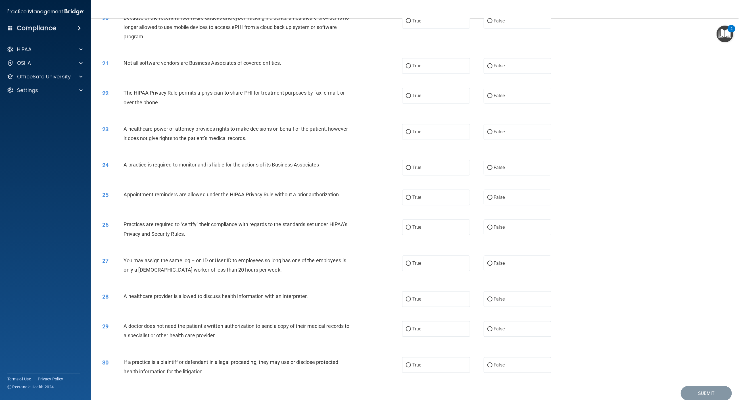
scroll to position [682, 0]
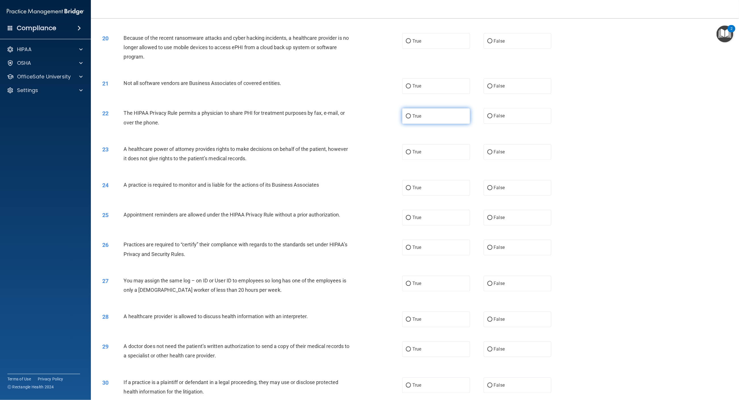
click at [450, 117] on label "True" at bounding box center [436, 116] width 68 height 16
click at [411, 117] on input "True" at bounding box center [408, 116] width 5 height 4
radio input "true"
click at [537, 150] on label "False" at bounding box center [518, 152] width 68 height 16
click at [493, 150] on input "False" at bounding box center [489, 152] width 5 height 4
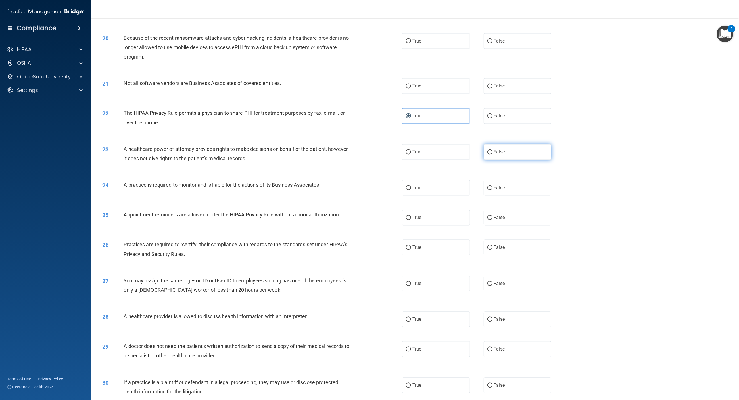
radio input "true"
drag, startPoint x: 309, startPoint y: 229, endPoint x: 304, endPoint y: 223, distance: 7.5
click at [305, 227] on div "25 Appointment reminders are allowed under the HIPAA Privacy Rule without a pri…" at bounding box center [415, 218] width 634 height 30
click at [527, 187] on label "False" at bounding box center [518, 188] width 68 height 16
click at [493, 187] on input "False" at bounding box center [489, 188] width 5 height 4
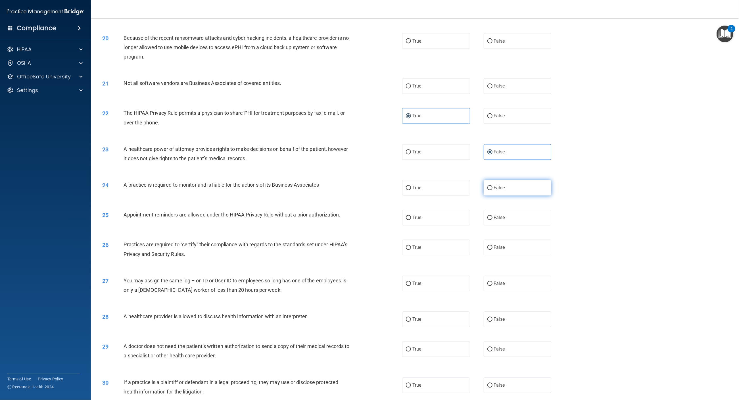
radio input "true"
click at [413, 211] on label "True" at bounding box center [436, 218] width 68 height 16
click at [411, 216] on input "True" at bounding box center [408, 218] width 5 height 4
radio input "true"
click at [516, 246] on label "False" at bounding box center [518, 248] width 68 height 16
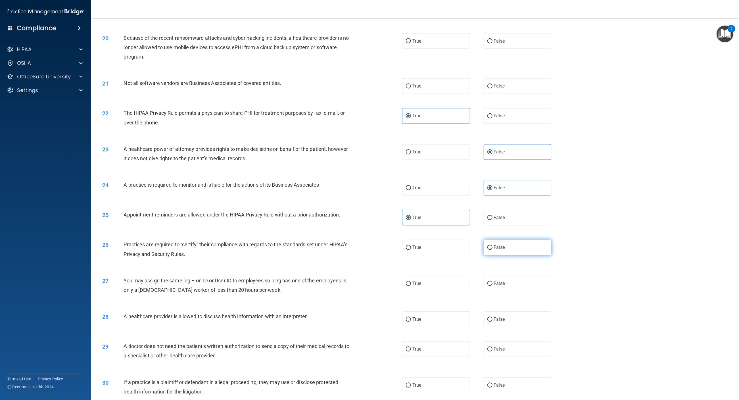
click at [493, 246] on input "False" at bounding box center [489, 248] width 5 height 4
radio input "true"
click at [445, 355] on label "True" at bounding box center [436, 349] width 68 height 16
click at [411, 352] on input "True" at bounding box center [408, 349] width 5 height 4
radio input "true"
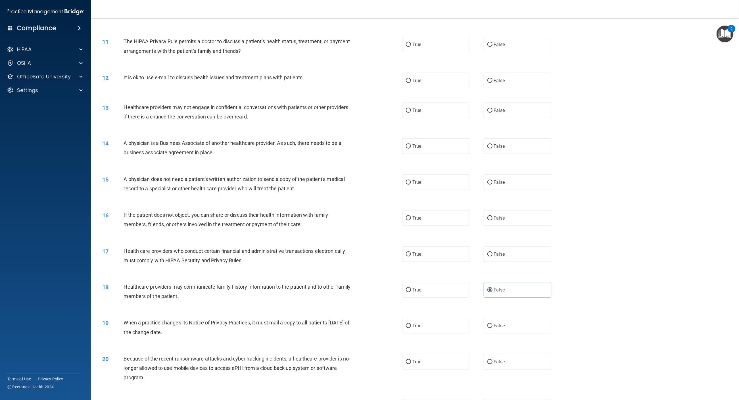
scroll to position [341, 0]
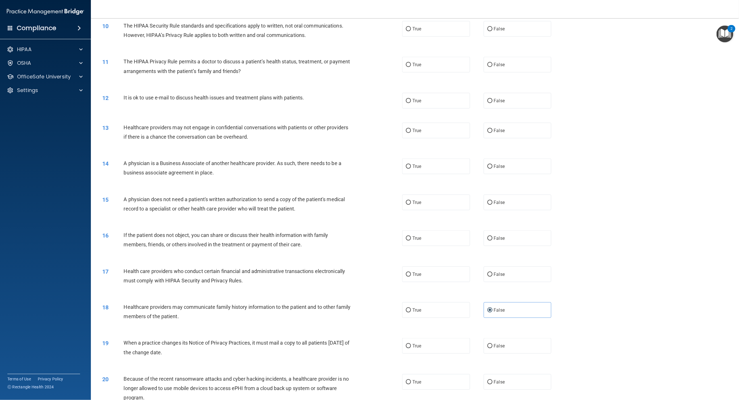
click at [437, 117] on div "13 Healthcare providers may not engage in confidential conversations with patie…" at bounding box center [415, 134] width 634 height 36
click at [435, 103] on label "True" at bounding box center [436, 101] width 68 height 16
click at [411, 103] on input "True" at bounding box center [408, 101] width 5 height 4
radio input "true"
click at [140, 130] on div "Healthcare providers may not engage in confidential conversations with patients…" at bounding box center [240, 132] width 232 height 19
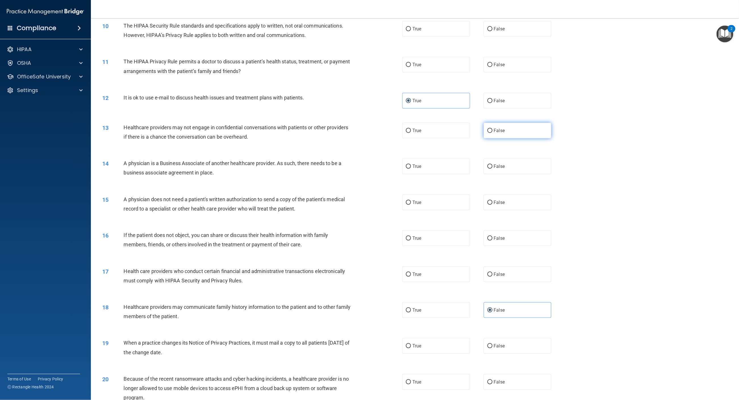
click at [501, 136] on label "False" at bounding box center [518, 131] width 68 height 16
click at [493, 133] on input "False" at bounding box center [489, 131] width 5 height 4
radio input "true"
click at [487, 162] on label "False" at bounding box center [518, 167] width 68 height 16
click at [487, 164] on input "False" at bounding box center [489, 166] width 5 height 4
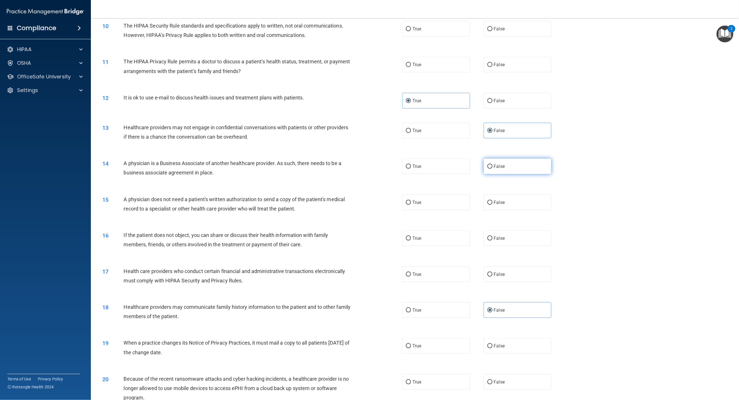
radio input "true"
click at [413, 201] on span "True" at bounding box center [416, 202] width 9 height 5
click at [411, 201] on input "True" at bounding box center [408, 203] width 5 height 4
radio input "true"
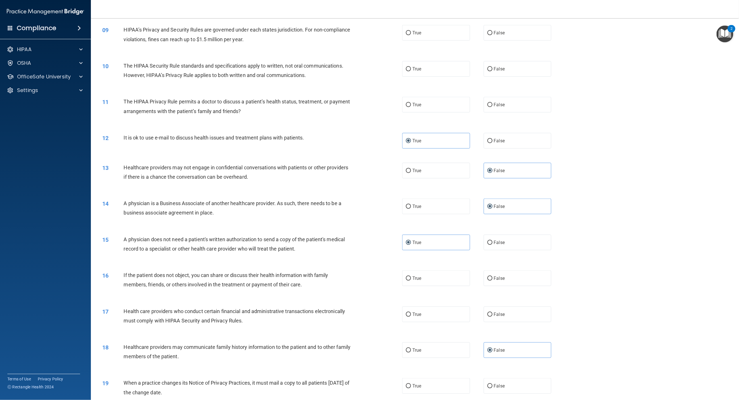
scroll to position [299, 0]
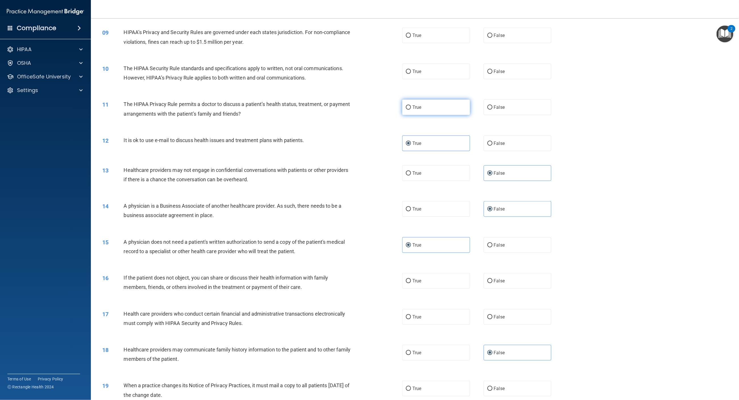
click at [421, 106] on label "True" at bounding box center [436, 107] width 68 height 16
click at [411, 106] on input "True" at bounding box center [408, 107] width 5 height 4
radio input "true"
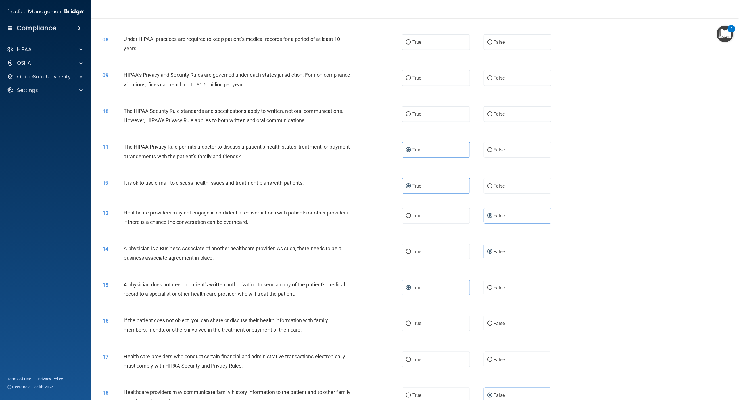
click at [512, 87] on div "09 HIPAA’s Privacy and Security Rules are governed under each states jurisdicti…" at bounding box center [415, 81] width 634 height 36
click at [508, 77] on label "False" at bounding box center [518, 78] width 68 height 16
click at [493, 77] on input "False" at bounding box center [489, 78] width 5 height 4
radio input "true"
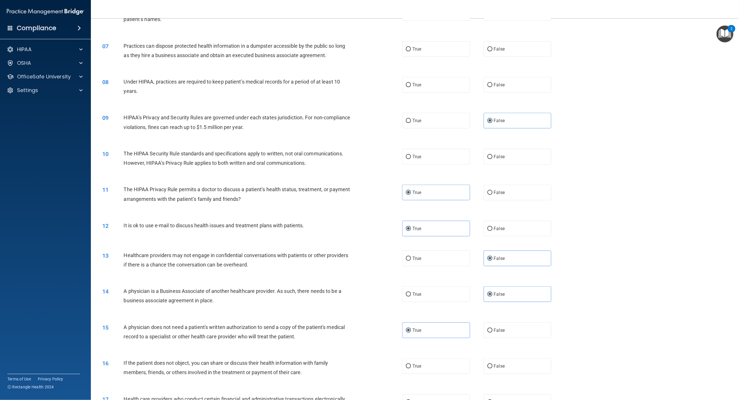
scroll to position [171, 0]
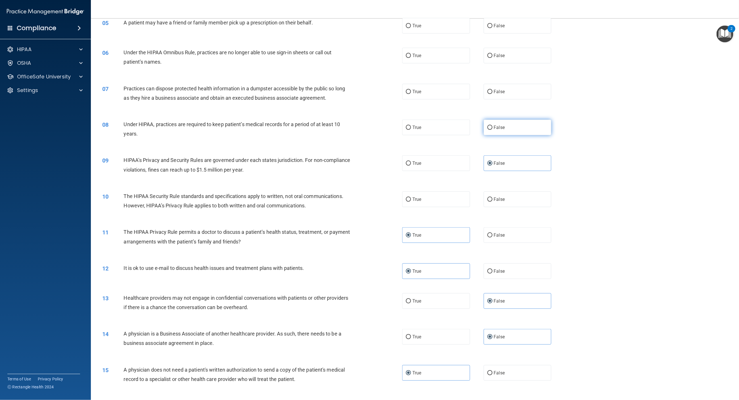
click at [496, 121] on label "False" at bounding box center [518, 128] width 68 height 16
click at [493, 126] on input "False" at bounding box center [489, 128] width 5 height 4
radio input "true"
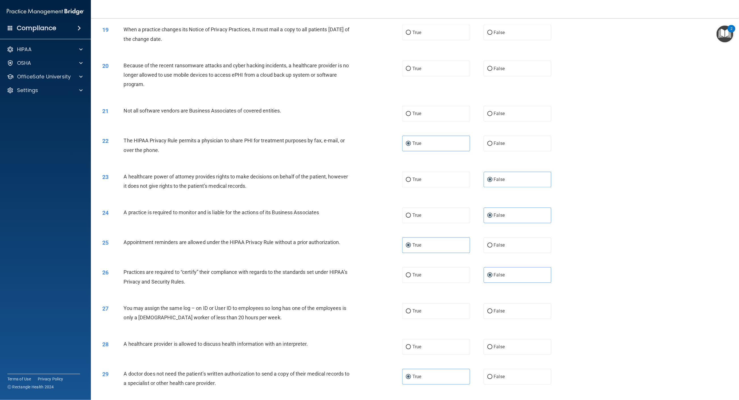
scroll to position [639, 0]
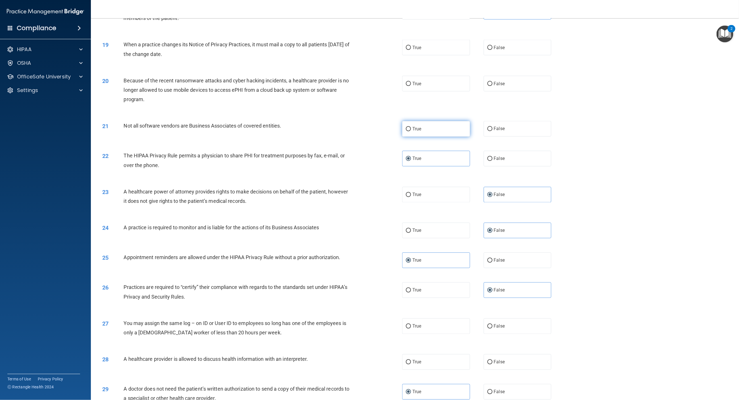
click at [432, 122] on label "True" at bounding box center [436, 129] width 68 height 16
click at [411, 127] on input "True" at bounding box center [408, 129] width 5 height 4
radio input "true"
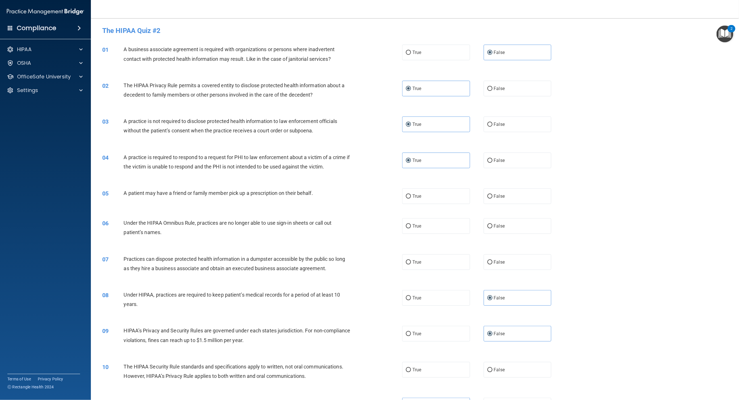
scroll to position [0, 0]
click at [509, 196] on label "False" at bounding box center [518, 197] width 68 height 16
click at [493, 196] on input "False" at bounding box center [489, 197] width 5 height 4
radio input "true"
click at [428, 204] on label "True" at bounding box center [436, 197] width 68 height 16
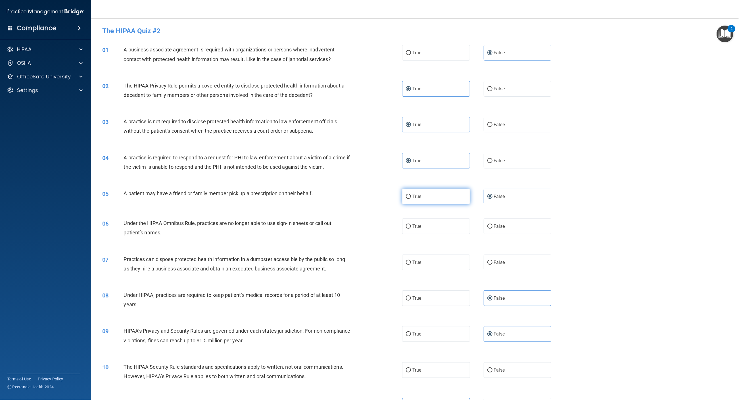
click at [411, 199] on input "True" at bounding box center [408, 197] width 5 height 4
radio input "true"
radio input "false"
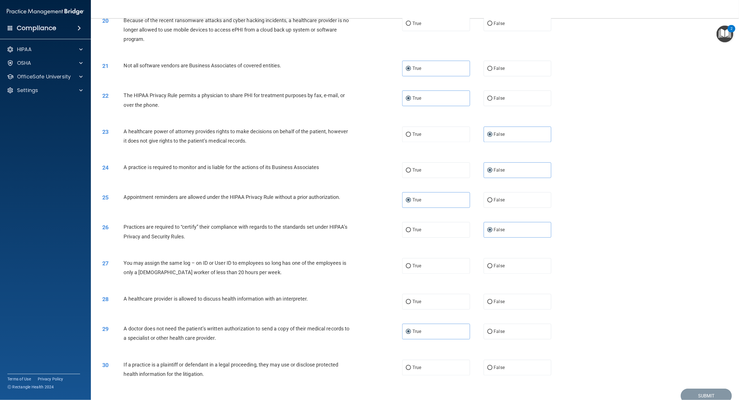
scroll to position [725, 0]
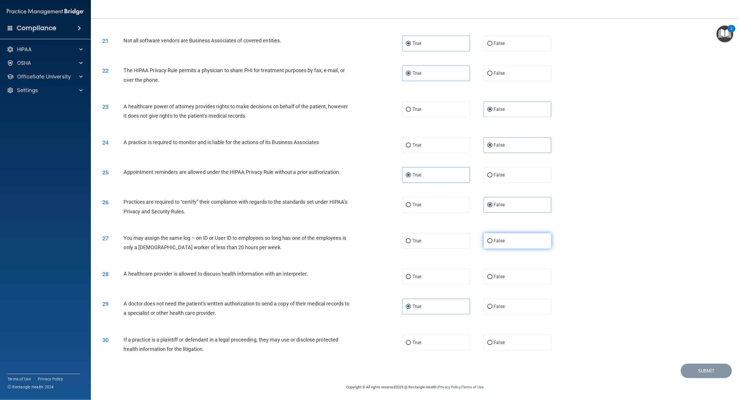
click at [517, 237] on label "False" at bounding box center [518, 241] width 68 height 16
click at [493, 239] on input "False" at bounding box center [489, 241] width 5 height 4
radio input "true"
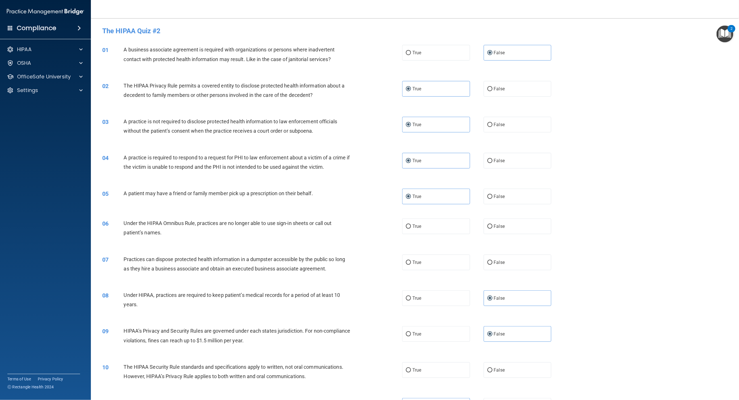
scroll to position [43, 0]
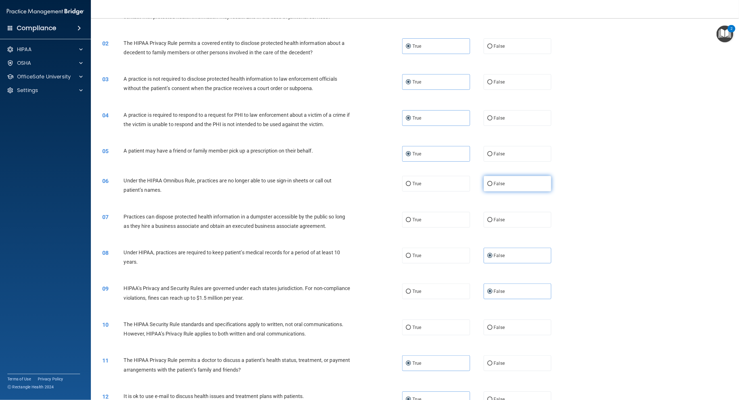
click at [520, 187] on label "False" at bounding box center [518, 184] width 68 height 16
click at [493, 186] on input "False" at bounding box center [489, 184] width 5 height 4
radio input "true"
click at [547, 223] on div "True False" at bounding box center [483, 220] width 163 height 16
click at [527, 220] on label "False" at bounding box center [518, 220] width 68 height 16
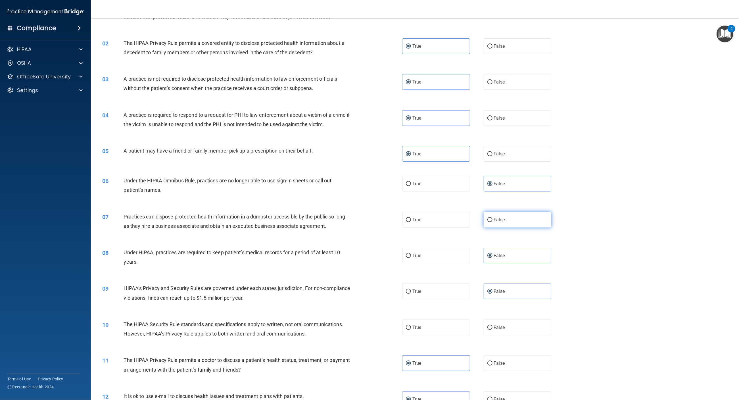
click at [493, 220] on input "False" at bounding box center [489, 220] width 5 height 4
radio input "true"
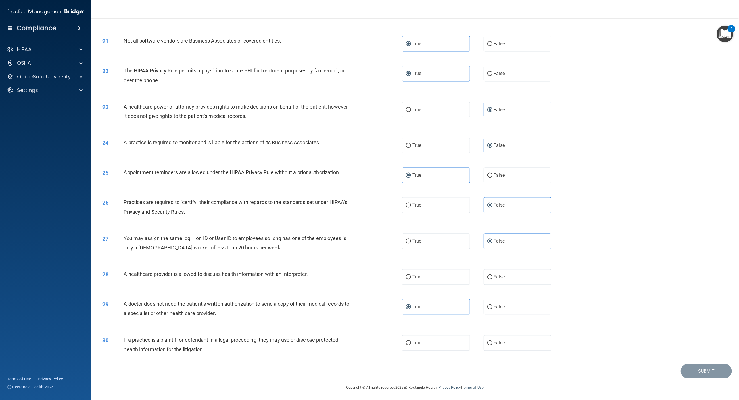
scroll to position [725, 0]
click at [431, 272] on label "True" at bounding box center [436, 277] width 68 height 16
click at [411, 275] on input "True" at bounding box center [408, 277] width 5 height 4
radio input "true"
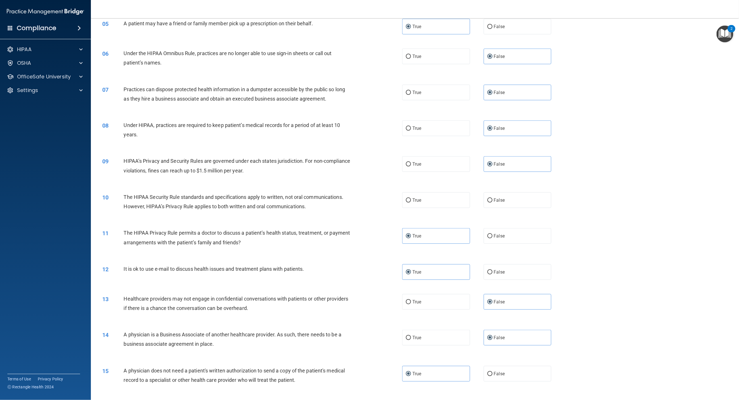
scroll to position [170, 0]
click at [412, 201] on span "True" at bounding box center [416, 199] width 9 height 5
click at [411, 201] on input "True" at bounding box center [408, 200] width 5 height 4
radio input "true"
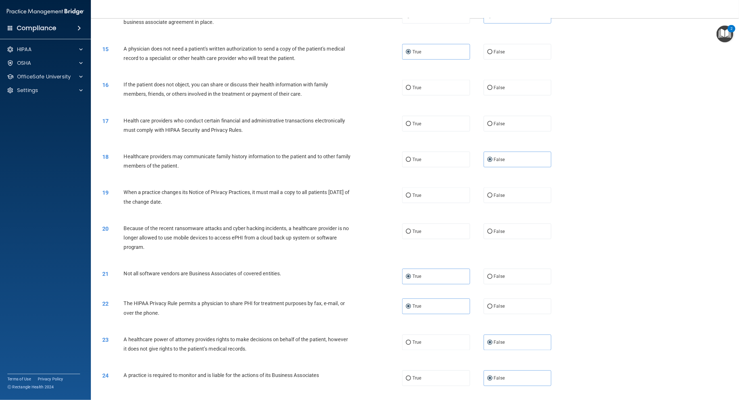
scroll to position [511, 0]
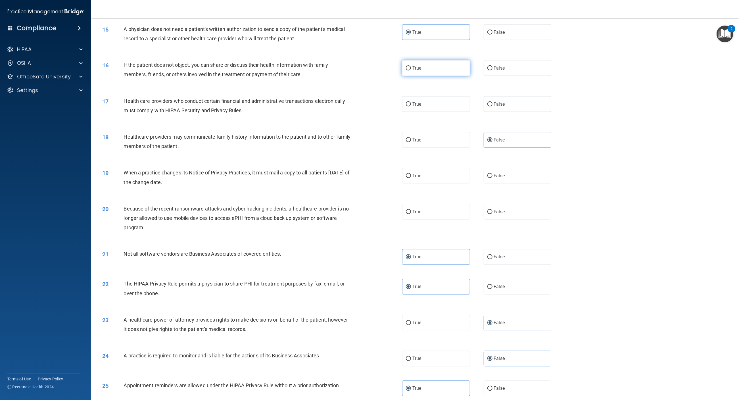
click at [461, 70] on label "True" at bounding box center [436, 68] width 68 height 16
click at [411, 70] on input "True" at bounding box center [408, 68] width 5 height 4
radio input "true"
click at [412, 178] on label "True" at bounding box center [436, 176] width 68 height 16
click at [411, 178] on input "True" at bounding box center [408, 176] width 5 height 4
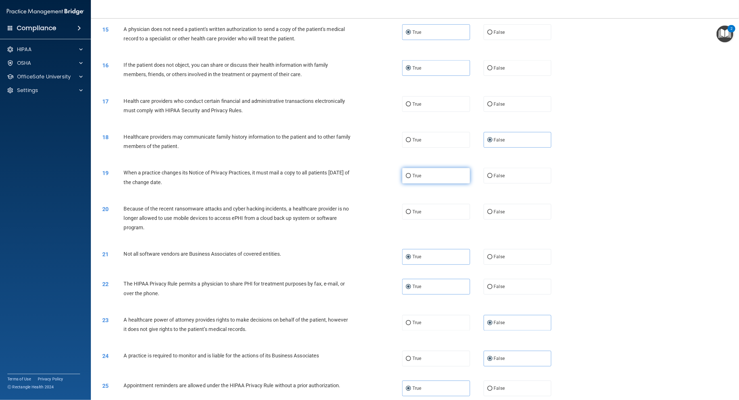
radio input "true"
click at [437, 217] on label "True" at bounding box center [436, 212] width 68 height 16
click at [411, 214] on input "True" at bounding box center [408, 212] width 5 height 4
radio input "true"
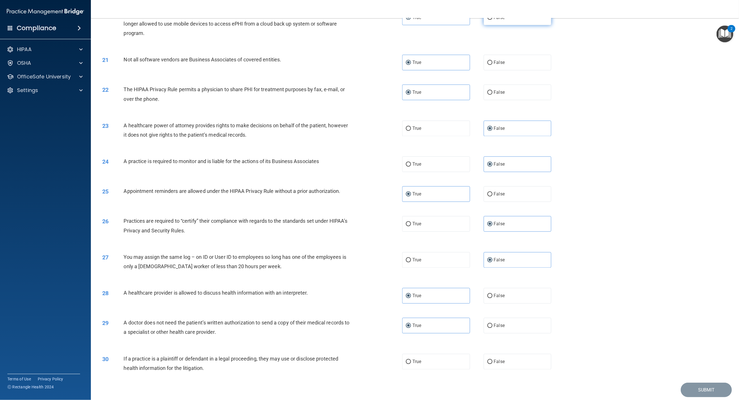
scroll to position [725, 0]
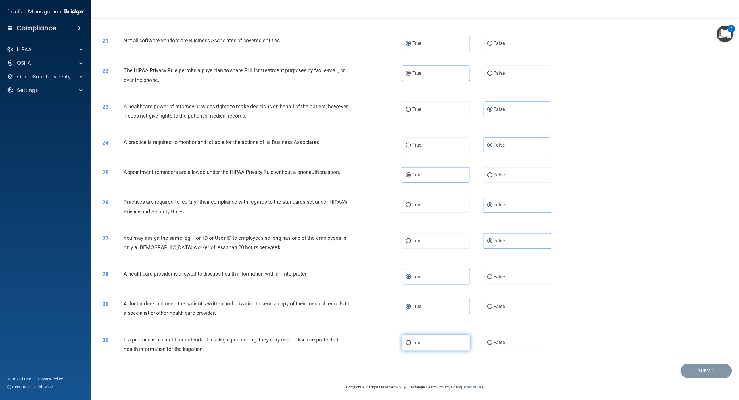
click at [449, 342] on label "True" at bounding box center [436, 343] width 68 height 16
click at [411, 342] on input "True" at bounding box center [408, 343] width 5 height 4
radio input "true"
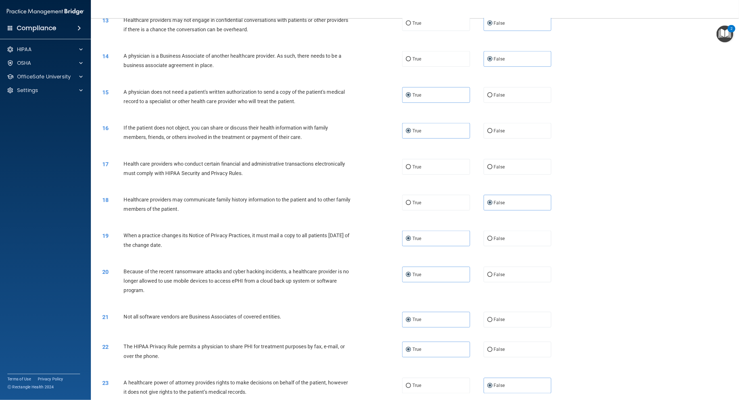
scroll to position [426, 0]
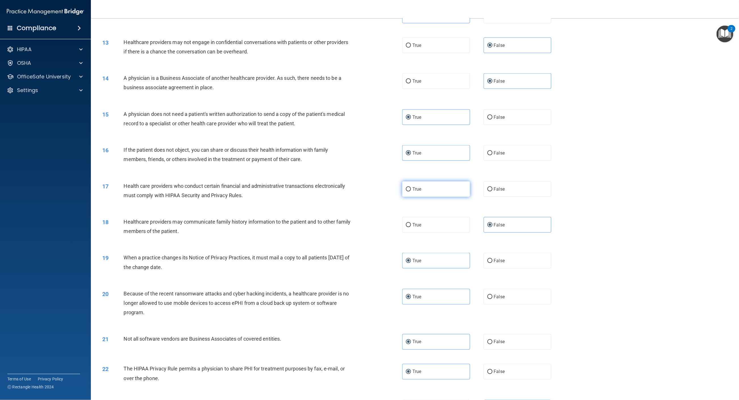
click at [430, 189] on label "True" at bounding box center [436, 189] width 68 height 16
click at [411, 189] on input "True" at bounding box center [408, 189] width 5 height 4
radio input "true"
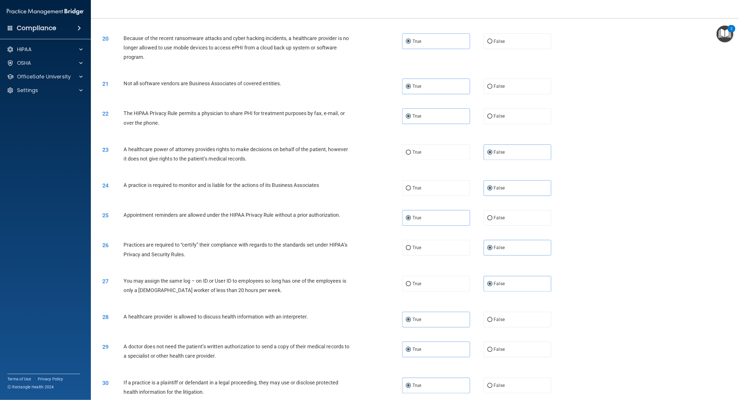
scroll to position [725, 0]
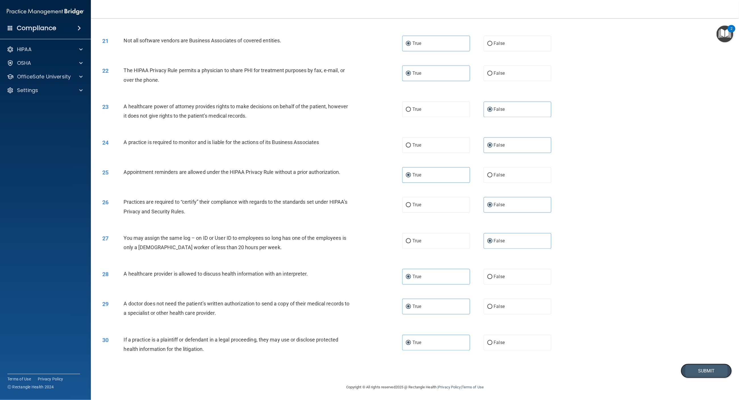
click at [685, 375] on button "Submit" at bounding box center [706, 371] width 51 height 14
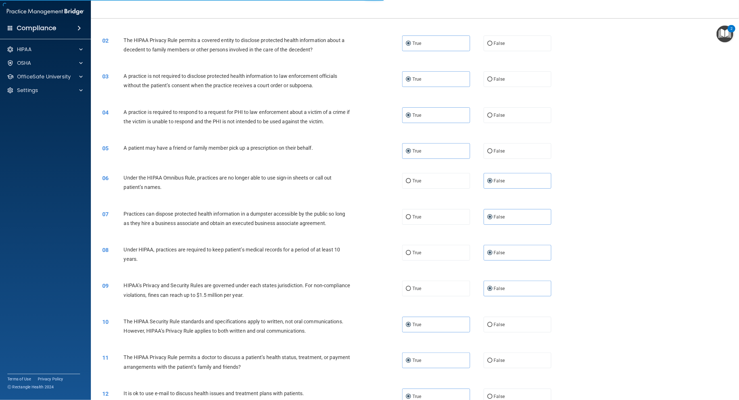
scroll to position [43, 0]
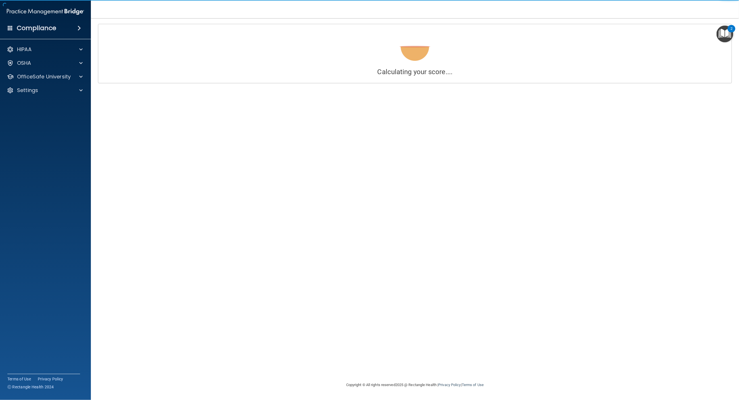
click at [616, 74] on h4 "Calculating your score...." at bounding box center [415, 71] width 625 height 7
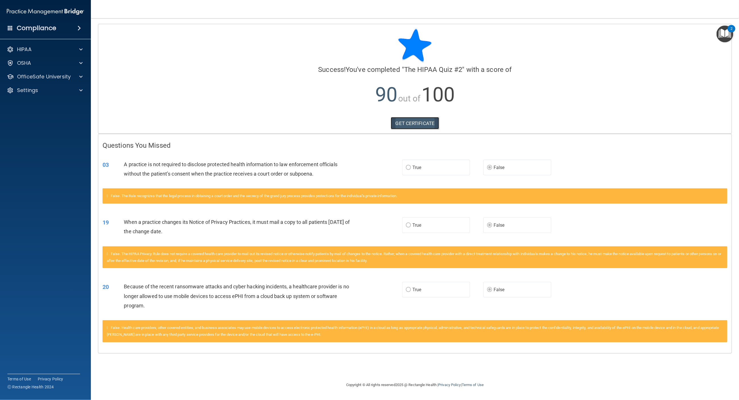
click at [420, 120] on link "GET CERTIFICATE" at bounding box center [415, 123] width 49 height 12
click at [35, 44] on div "HIPAA" at bounding box center [45, 49] width 91 height 11
click at [78, 27] on span at bounding box center [79, 28] width 3 height 7
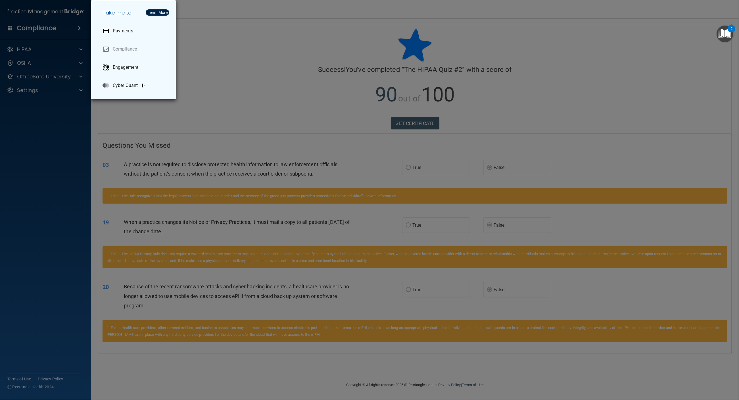
click at [283, 63] on div "Take me to: Payments Compliance Engagement Cyber Quant" at bounding box center [369, 200] width 739 height 400
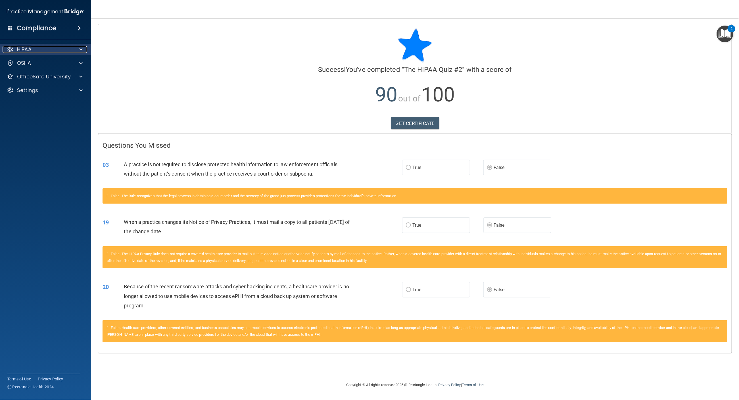
click at [36, 47] on div "HIPAA" at bounding box center [38, 49] width 70 height 7
click at [37, 96] on div "HIPAA Documents and Policies Report an Incident Business Associates Emergency P…" at bounding box center [45, 84] width 91 height 86
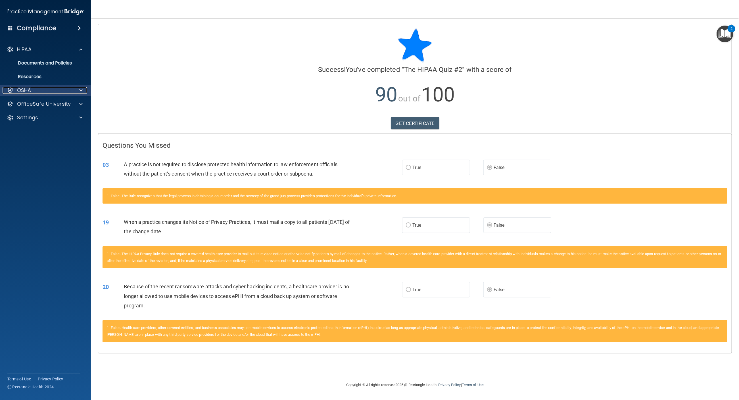
click at [37, 92] on div "OSHA" at bounding box center [38, 90] width 70 height 7
click at [78, 130] on div at bounding box center [80, 131] width 14 height 7
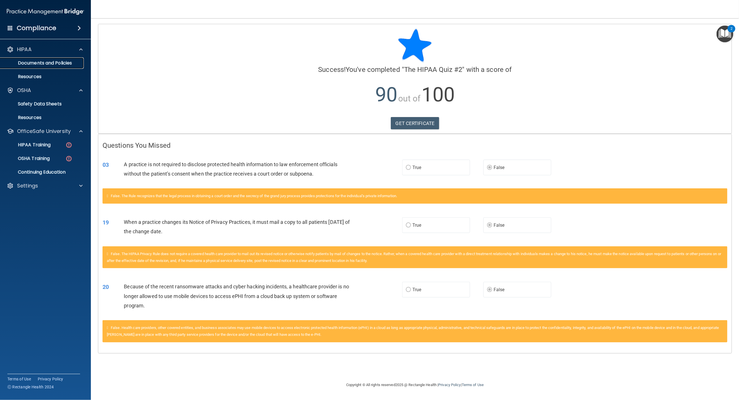
click at [37, 59] on link "Documents and Policies" at bounding box center [38, 62] width 89 height 11
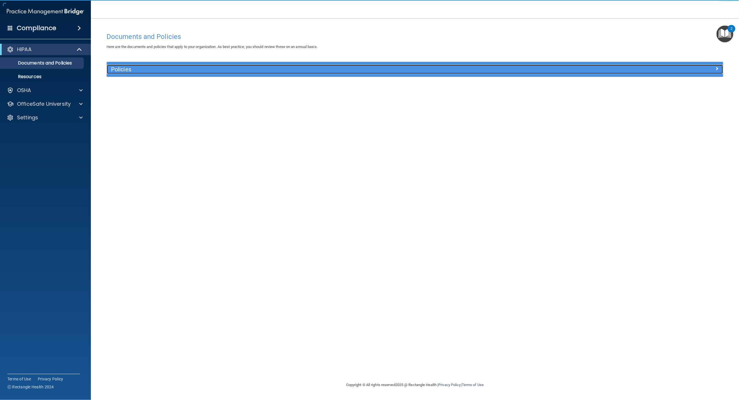
click at [195, 66] on h5 "Policies" at bounding box center [338, 69] width 454 height 6
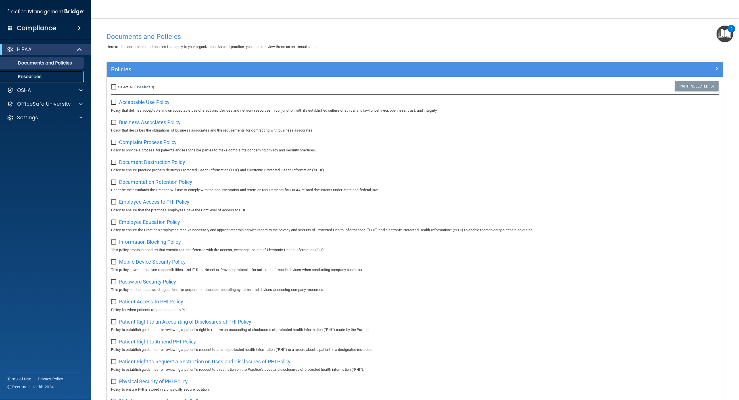
click at [30, 76] on p "Resources" at bounding box center [43, 77] width 78 height 6
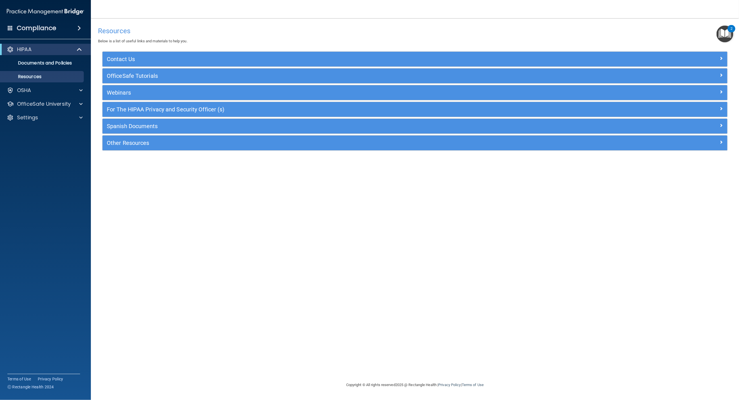
click at [130, 157] on div "Contact Us Main Number: 800-588-0254 E-mail Us Anytime at support@pcihipaa.com …" at bounding box center [415, 104] width 634 height 106
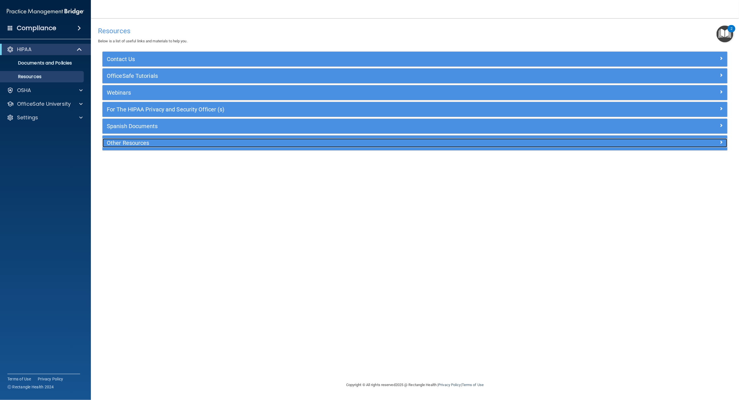
click at [133, 141] on h5 "Other Resources" at bounding box center [337, 143] width 460 height 6
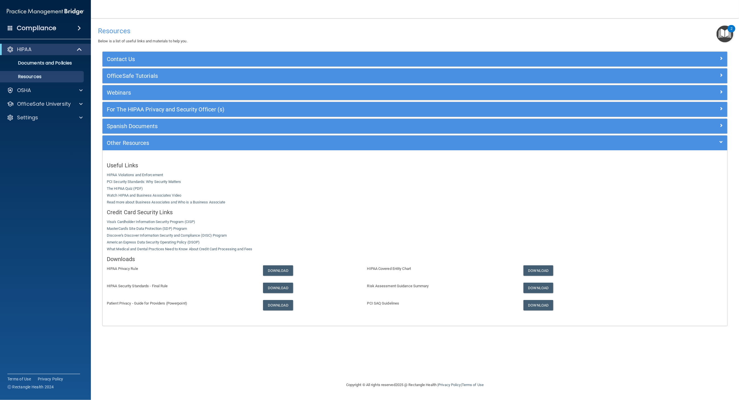
drag, startPoint x: 162, startPoint y: 117, endPoint x: 159, endPoint y: 116, distance: 3.2
click at [159, 116] on div "For The HIPAA Privacy and Security Officer (s)" at bounding box center [415, 109] width 625 height 15
drag, startPoint x: 159, startPoint y: 116, endPoint x: 131, endPoint y: 84, distance: 42.9
click at [132, 84] on div "Contact Us Main Number: 800-588-0254 E-mail Us Anytime at support@pcihipaa.com …" at bounding box center [415, 188] width 626 height 275
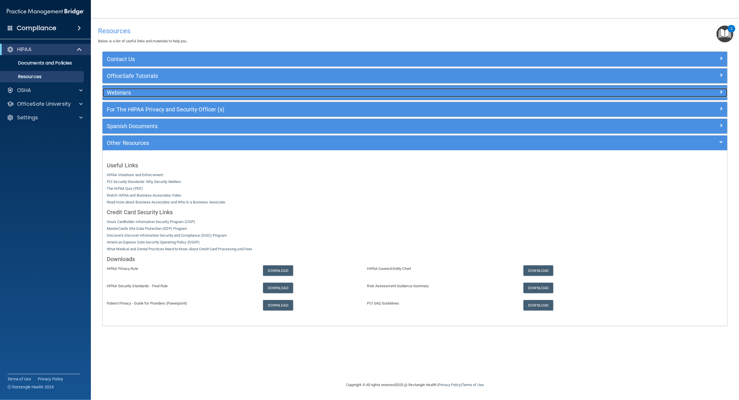
click at [121, 93] on h5 "Webinars" at bounding box center [337, 92] width 460 height 6
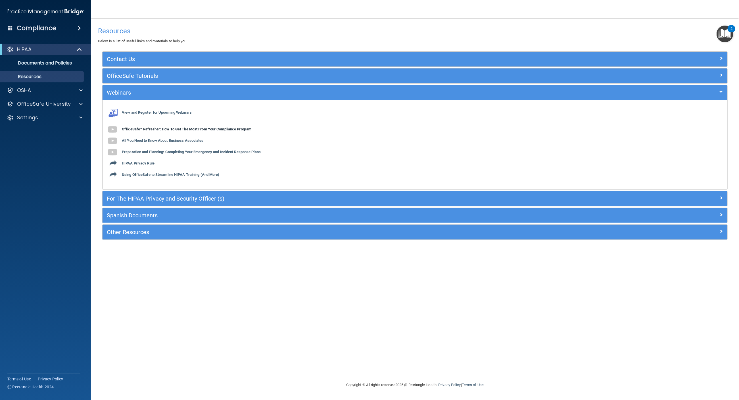
click at [142, 129] on b "OfficeSafe™ Refresher: How To Get The Most From Your Compliance Program" at bounding box center [187, 129] width 130 height 4
click at [39, 90] on div "OSHA" at bounding box center [38, 90] width 70 height 7
click at [38, 129] on p "OfficeSafe University" at bounding box center [44, 131] width 54 height 7
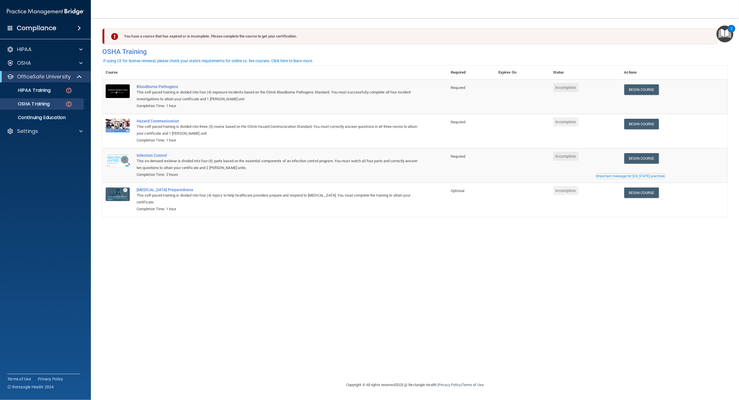
click at [716, 273] on div "You have a course that has expired or is incomplete. Please complete the course…" at bounding box center [415, 200] width 626 height 352
click at [697, 211] on td "Begin Course Download Certificate" at bounding box center [674, 200] width 107 height 34
click at [721, 107] on td "Begin Course Download Certificate" at bounding box center [674, 97] width 107 height 34
click at [689, 202] on td "Begin Course Download Certificate" at bounding box center [674, 200] width 107 height 34
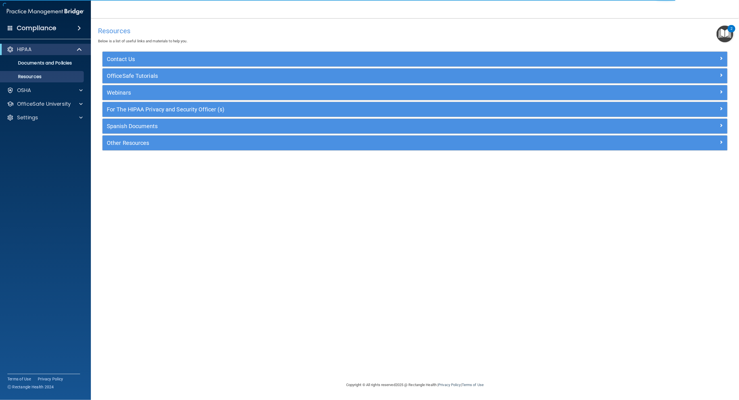
click at [56, 84] on div "HIPAA Documents and Policies Report an Incident Business Associates Emergency P…" at bounding box center [45, 84] width 91 height 86
click at [54, 89] on div "OSHA" at bounding box center [38, 90] width 70 height 7
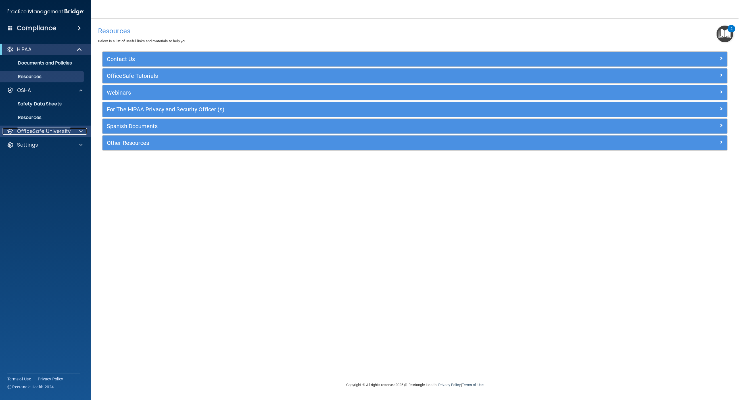
click at [54, 134] on p "OfficeSafe University" at bounding box center [44, 131] width 54 height 7
click at [41, 142] on p "HIPAA Training" at bounding box center [27, 145] width 47 height 6
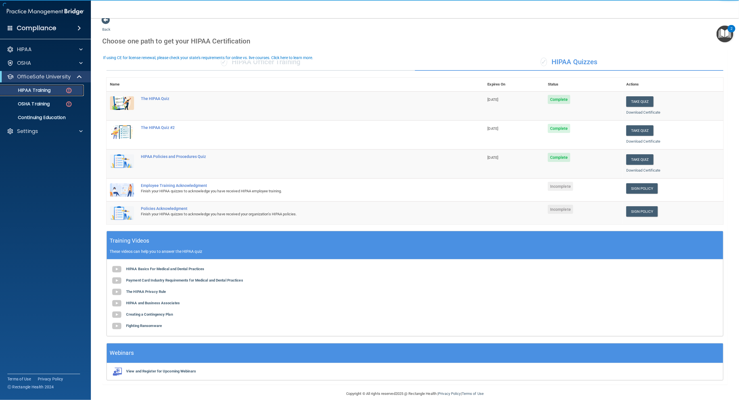
scroll to position [17, 0]
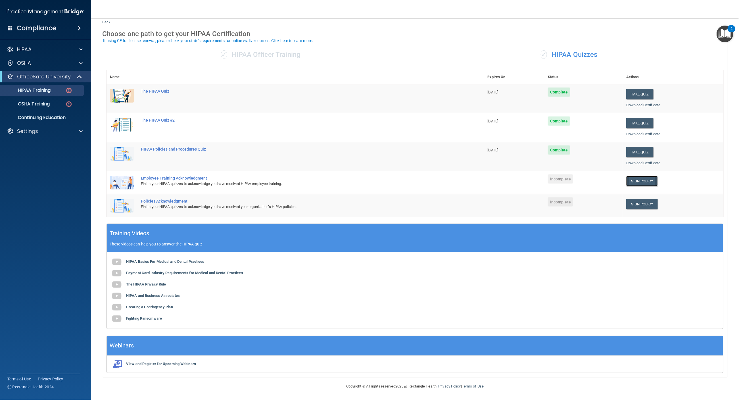
click at [631, 179] on link "Sign Policy" at bounding box center [642, 181] width 32 height 11
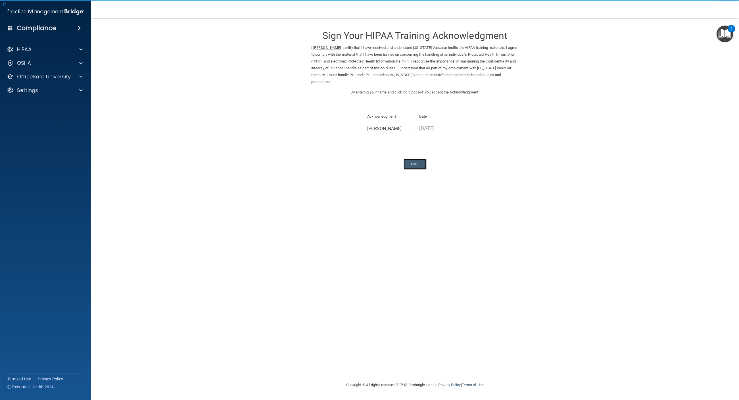
click at [422, 165] on button "I Agree" at bounding box center [415, 164] width 23 height 11
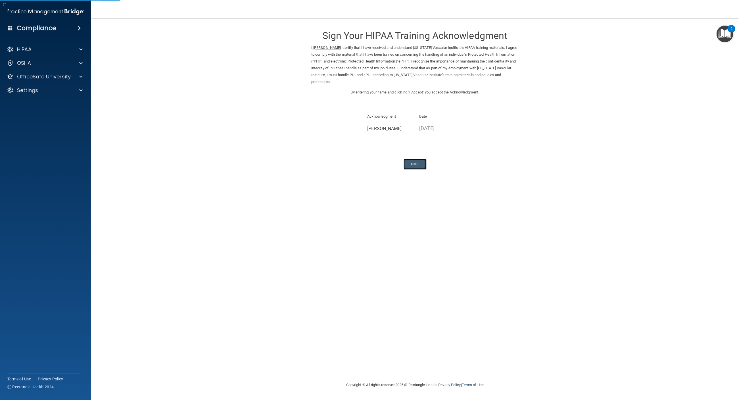
click at [414, 163] on button "I Agree" at bounding box center [415, 164] width 23 height 11
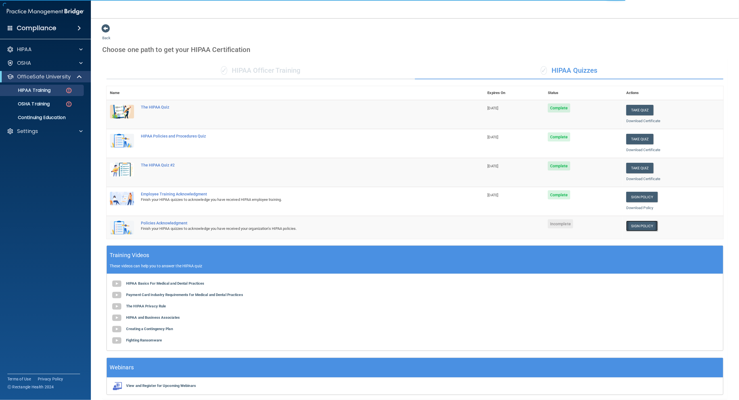
click at [633, 227] on link "Sign Policy" at bounding box center [642, 226] width 32 height 11
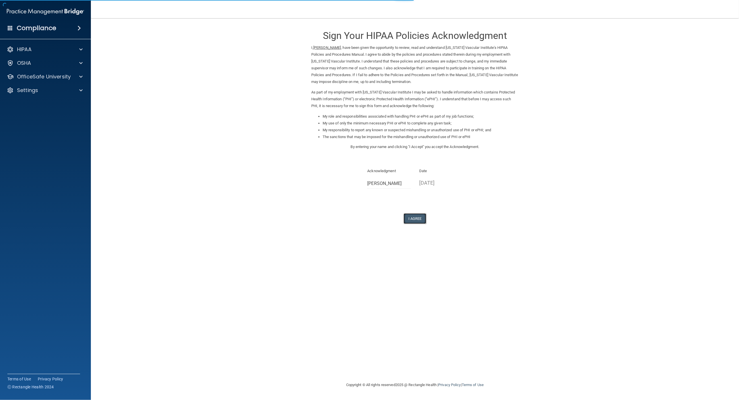
click at [412, 216] on button "I Agree" at bounding box center [415, 218] width 23 height 11
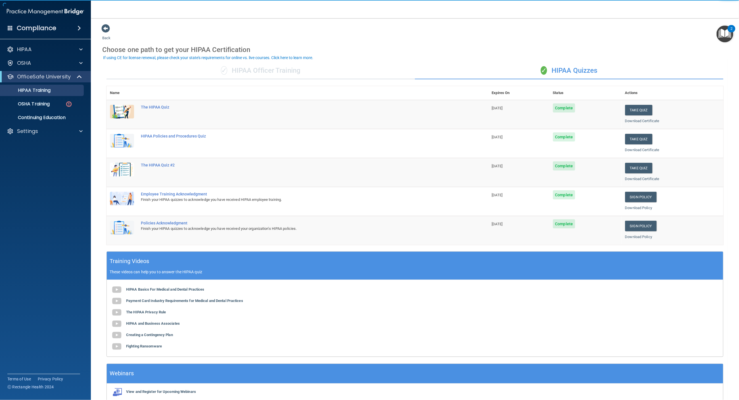
click at [292, 73] on div "✓ HIPAA Officer Training" at bounding box center [261, 70] width 309 height 17
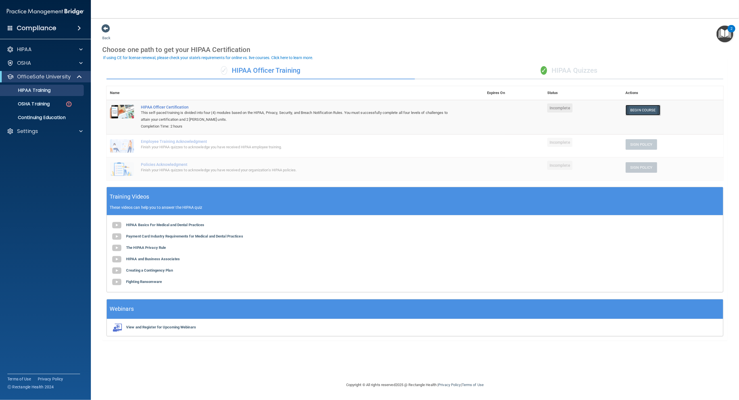
click at [633, 110] on link "Begin Course" at bounding box center [643, 110] width 35 height 11
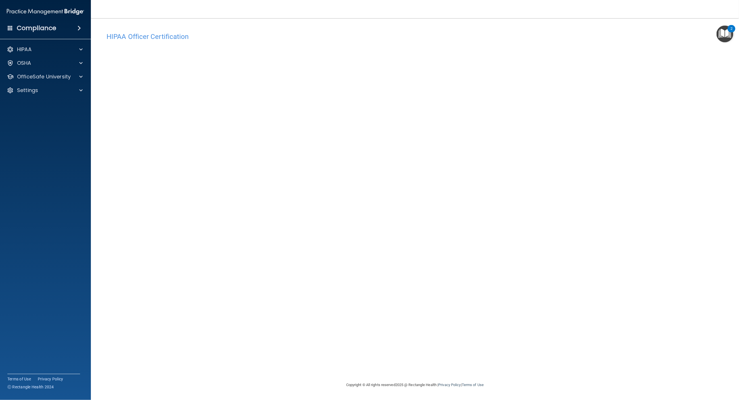
click at [568, 369] on div "HIPAA Officer Certification This course doesn’t expire until . Are you sure you…" at bounding box center [415, 206] width 626 height 352
drag, startPoint x: 20, startPoint y: 202, endPoint x: 24, endPoint y: 203, distance: 4.3
click at [24, 203] on accordion "HIPAA Documents and Policies Report an Incident Business Associates Emergency P…" at bounding box center [45, 183] width 91 height 285
click at [43, 163] on accordion "HIPAA Documents and Policies Report an Incident Business Associates Emergency P…" at bounding box center [45, 183] width 91 height 285
click at [39, 44] on div "HIPAA" at bounding box center [45, 49] width 91 height 11
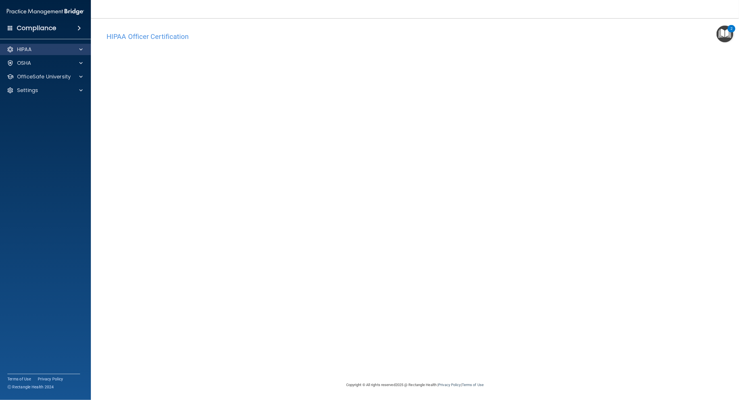
click at [89, 44] on div "HIPAA" at bounding box center [45, 49] width 91 height 11
click at [84, 48] on div at bounding box center [80, 49] width 14 height 7
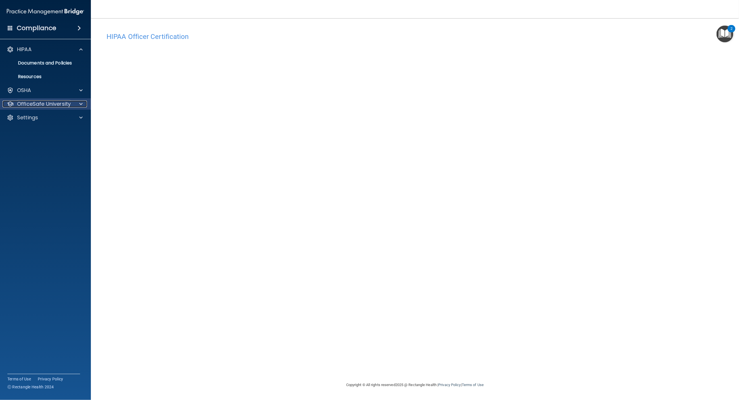
click at [77, 104] on div at bounding box center [80, 104] width 14 height 7
click at [32, 121] on link "HIPAA Training" at bounding box center [38, 117] width 89 height 11
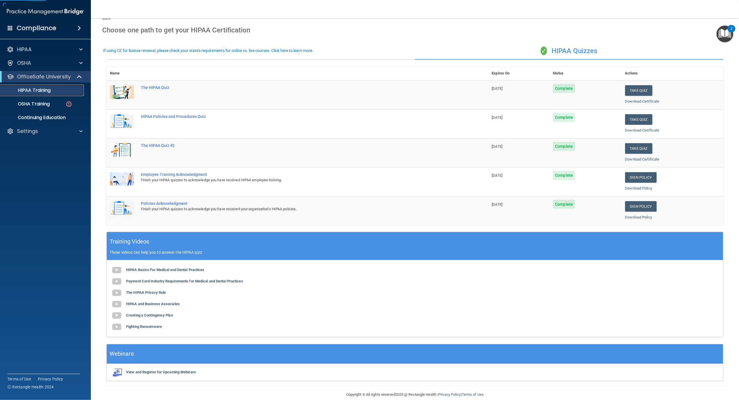
scroll to position [29, 0]
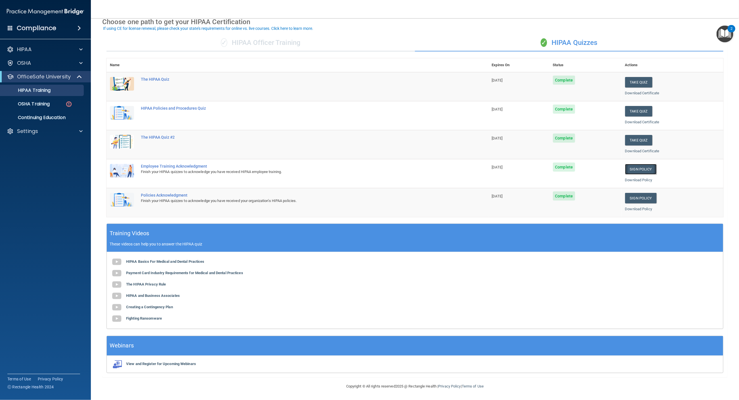
click at [641, 164] on link "Sign Policy" at bounding box center [641, 169] width 32 height 11
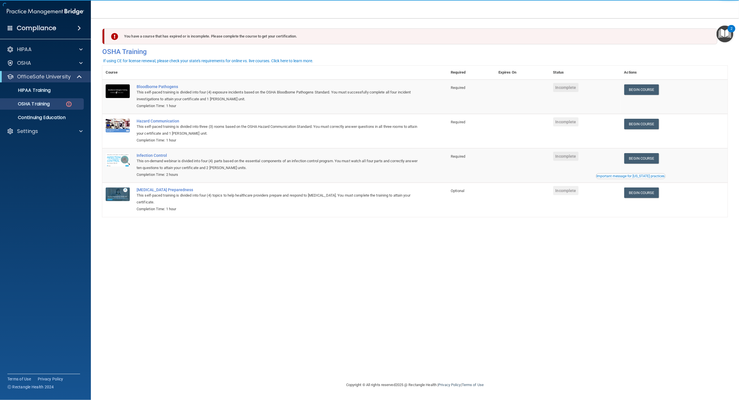
click at [707, 236] on div "You have a course that has expired or is incomplete. Please complete the course…" at bounding box center [415, 200] width 626 height 352
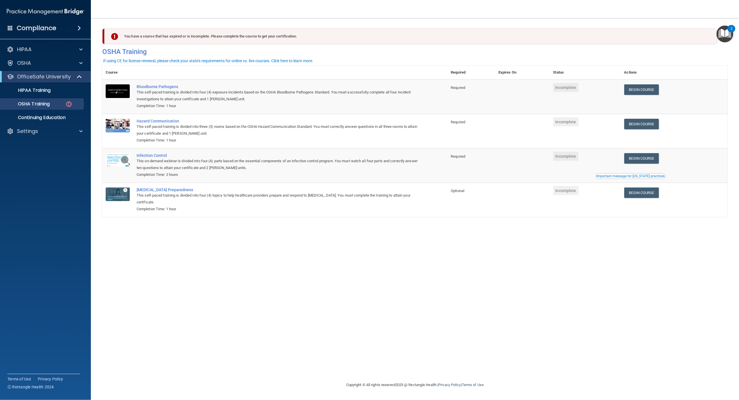
drag, startPoint x: 732, startPoint y: 237, endPoint x: 727, endPoint y: 237, distance: 5.1
click at [727, 237] on main "You have a course that has expired or is incomplete. Please complete the course…" at bounding box center [415, 209] width 648 height 382
click at [704, 280] on div "You have a course that has expired or is incomplete. Please complete the course…" at bounding box center [415, 200] width 626 height 352
click at [698, 179] on td "Begin Course Download Certificate Important message for California practices" at bounding box center [674, 165] width 107 height 34
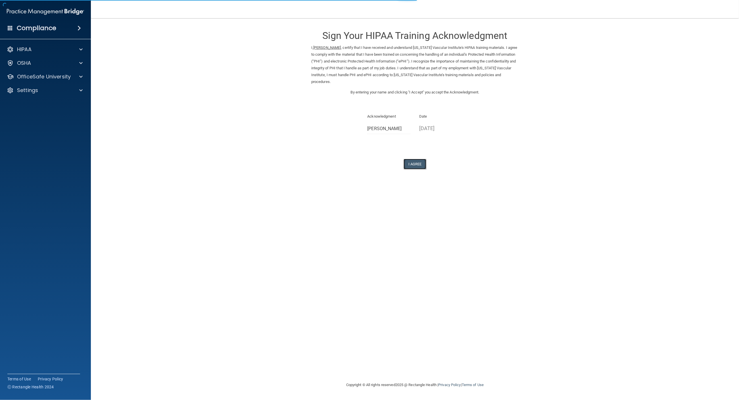
click at [411, 166] on button "I Agree" at bounding box center [415, 164] width 23 height 11
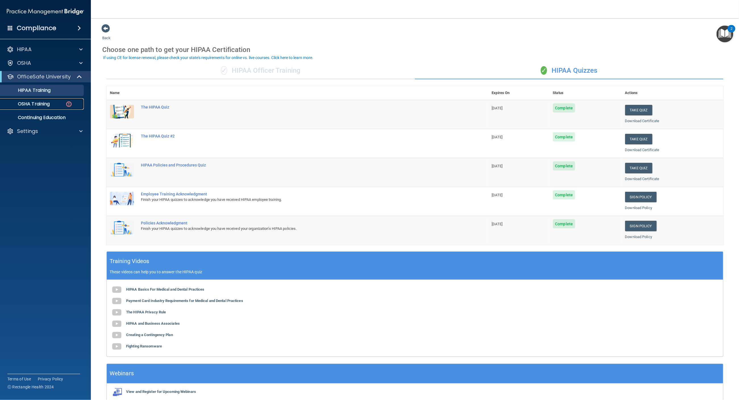
click at [36, 109] on link "OSHA Training" at bounding box center [38, 103] width 89 height 11
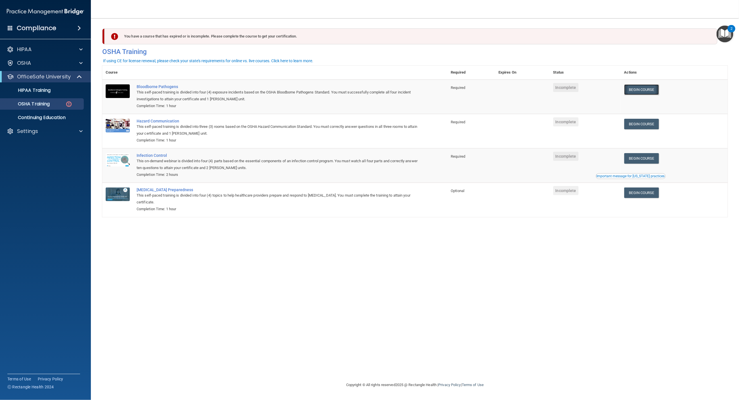
click at [643, 87] on link "Begin Course" at bounding box center [641, 89] width 35 height 11
